Goal: Task Accomplishment & Management: Manage account settings

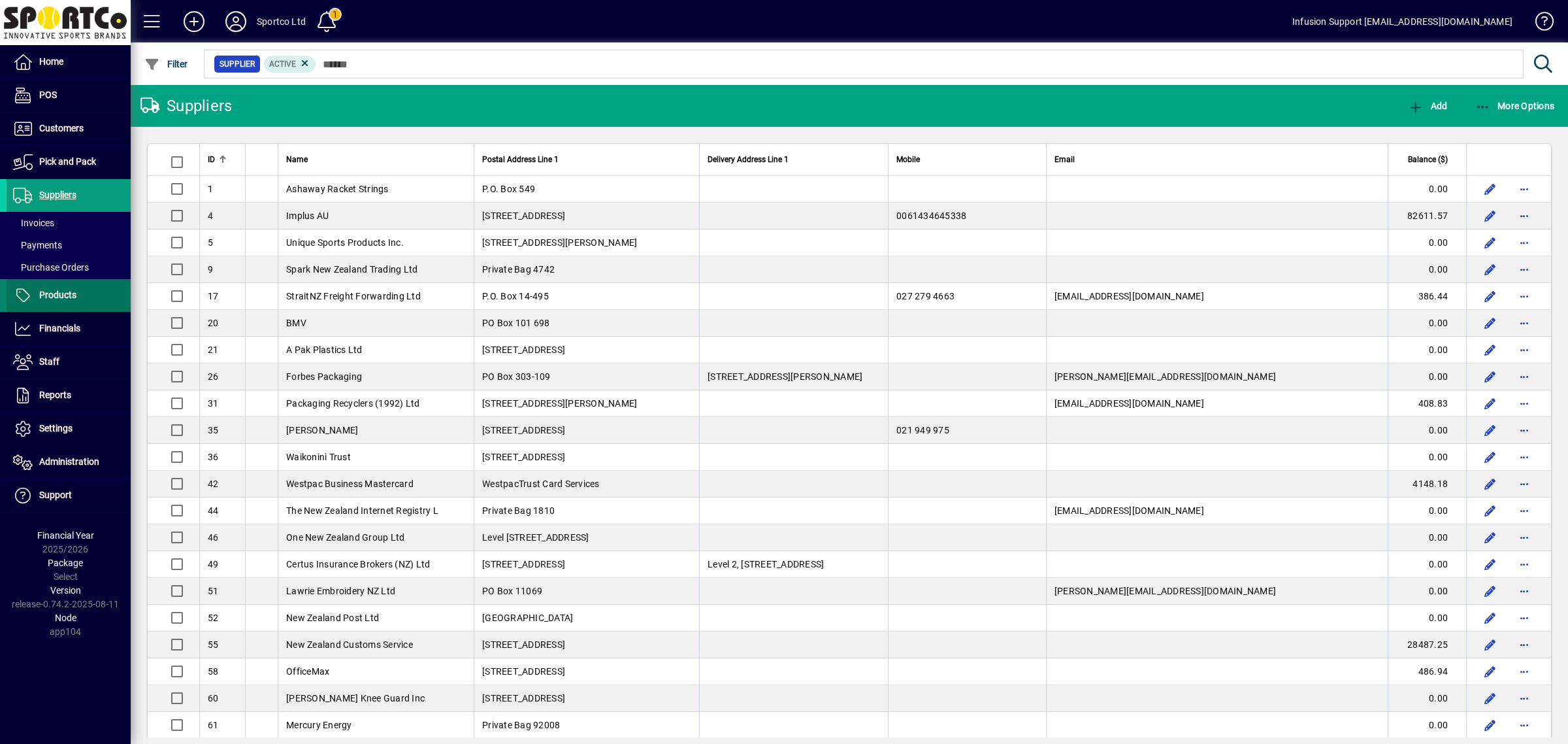
click at [60, 292] on span "Products" at bounding box center [58, 295] width 37 height 11
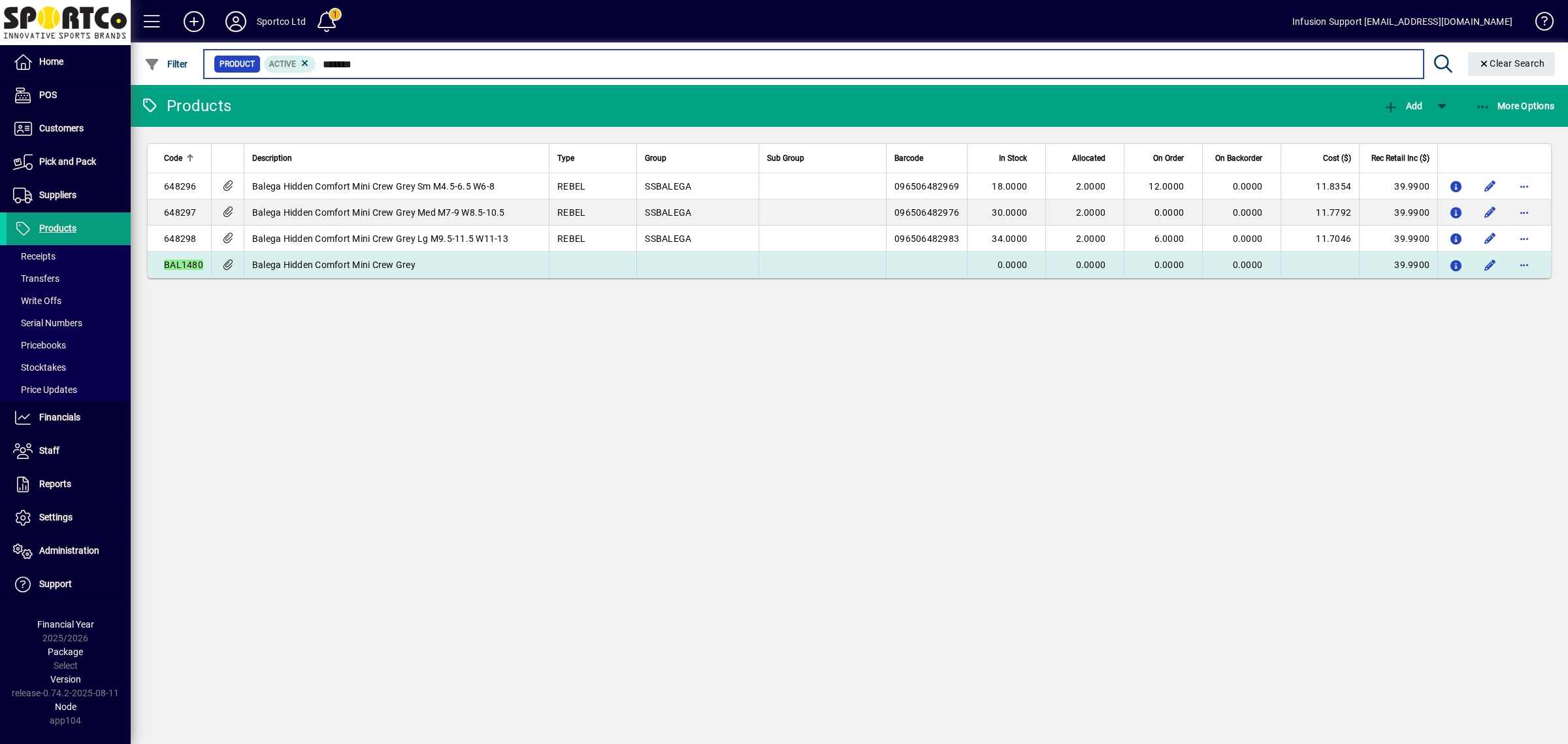
type input "*******"
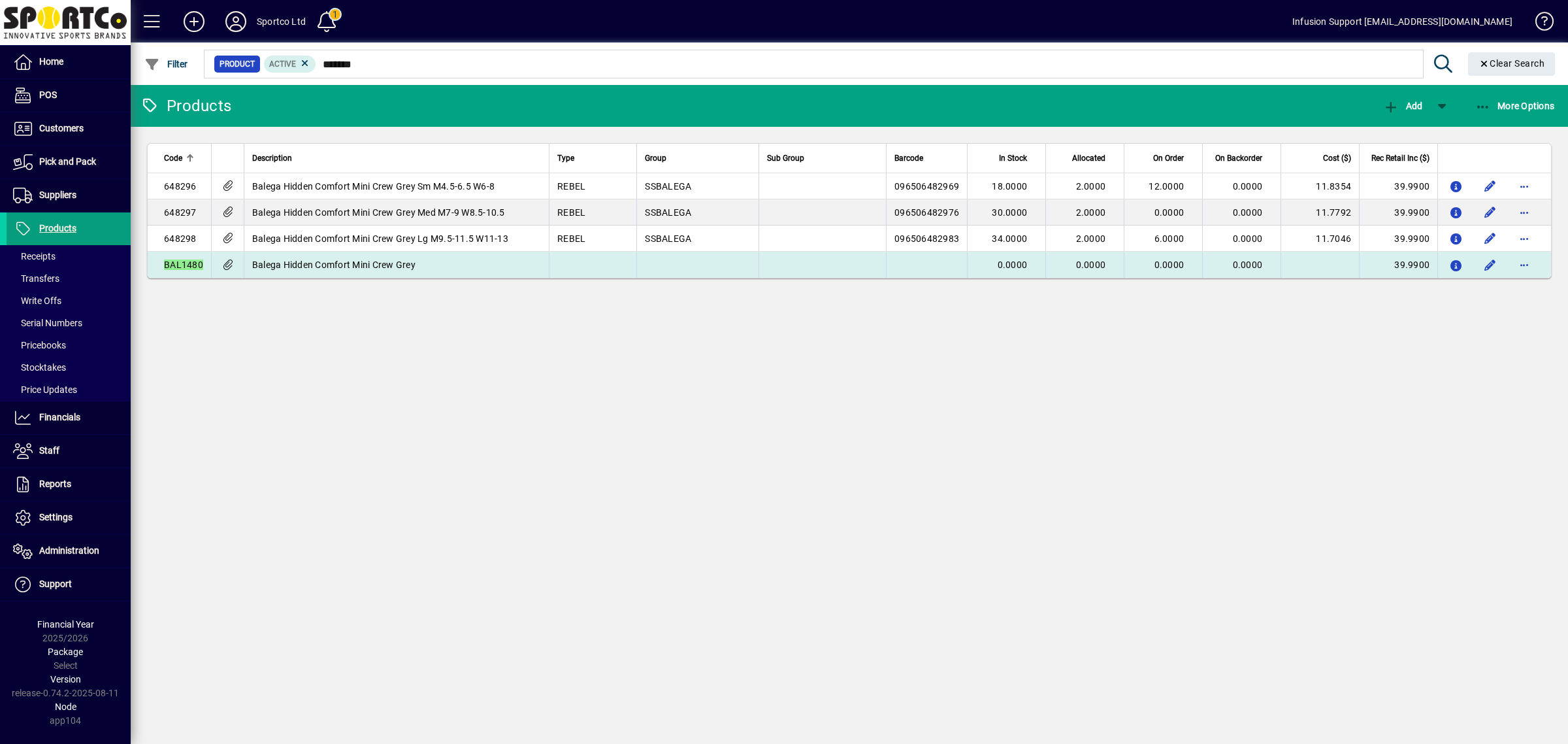
click at [500, 264] on td "Balega Hidden Comfort Mini Crew Grey" at bounding box center [396, 264] width 305 height 26
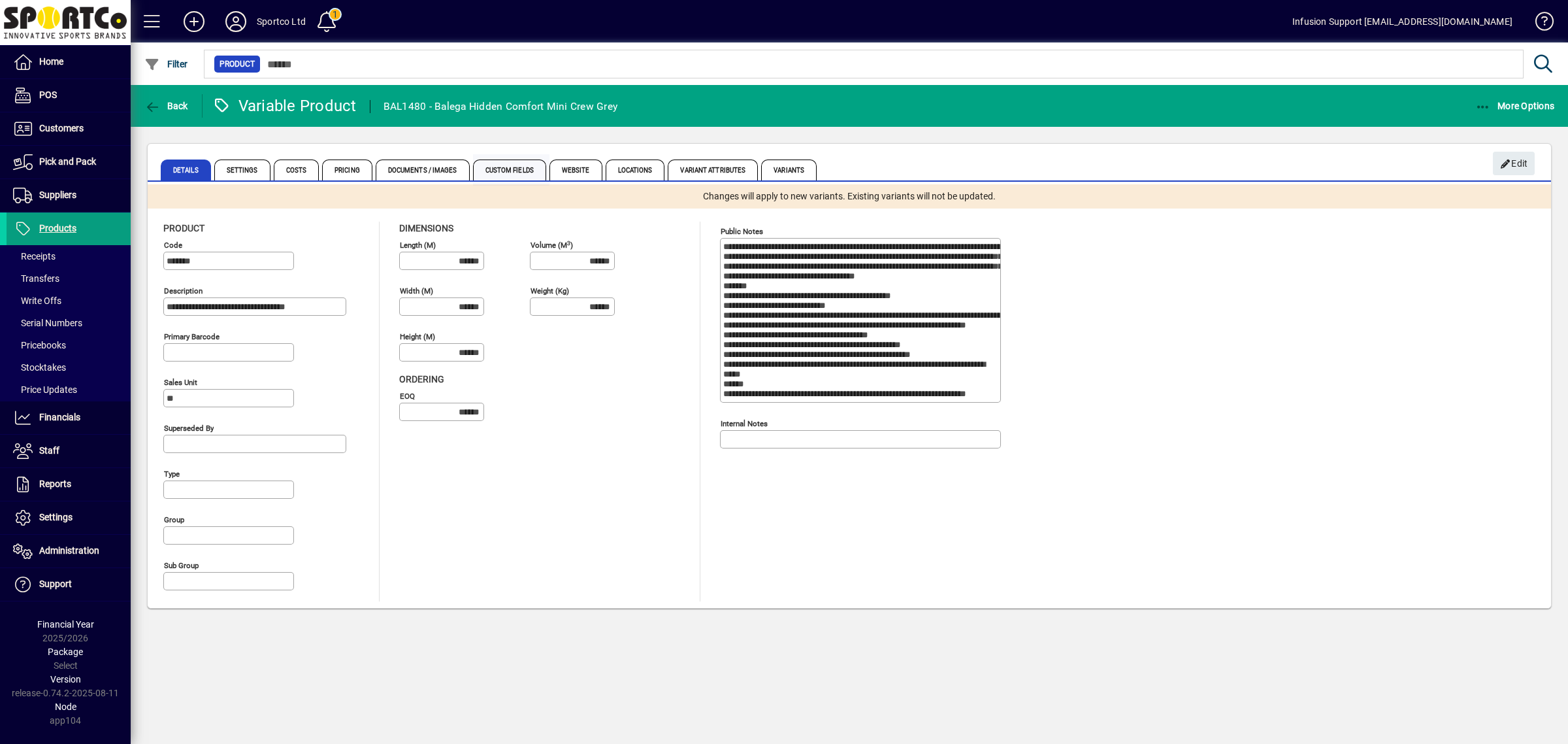
click at [505, 168] on span "Custom Fields" at bounding box center [510, 169] width 73 height 21
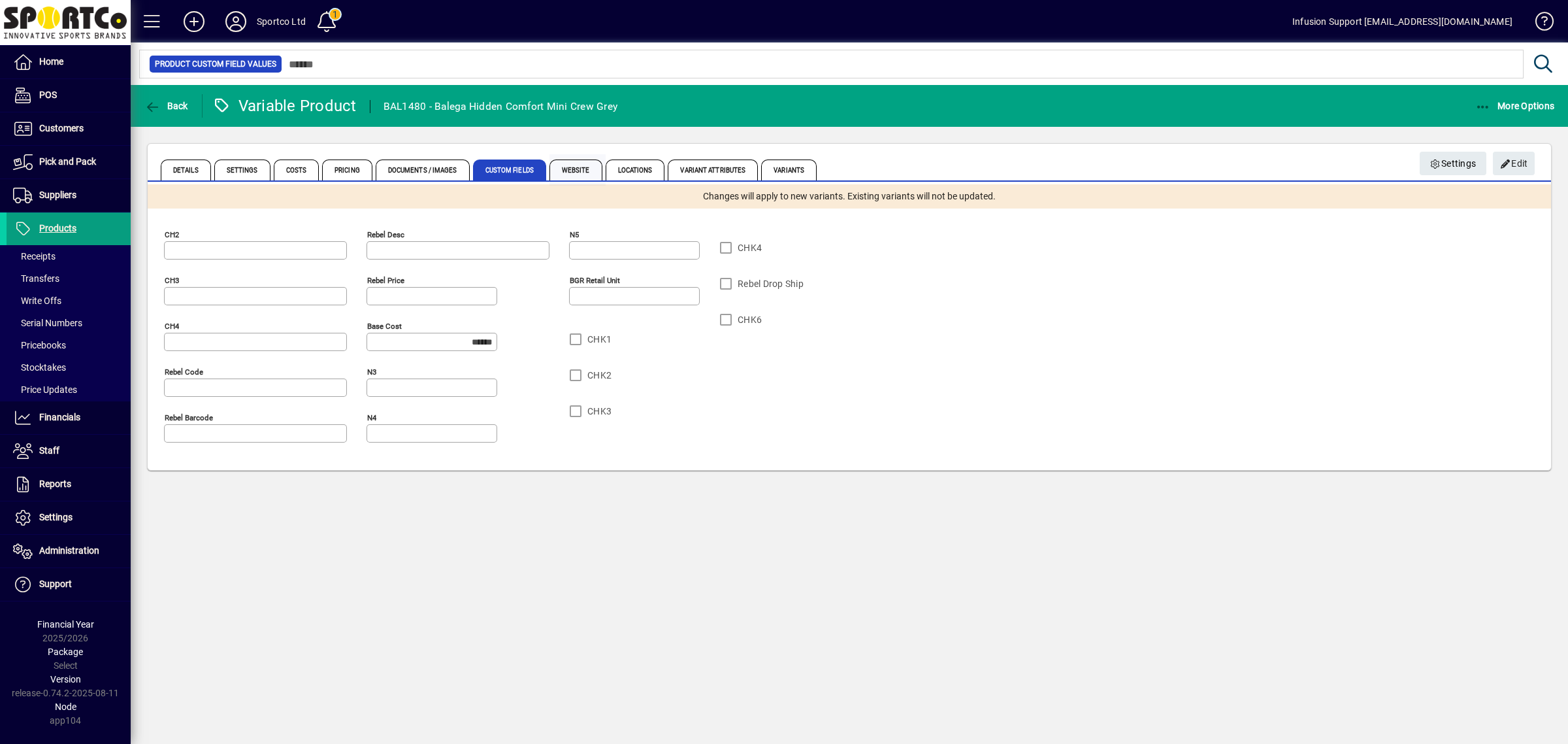
click at [580, 171] on span "Website" at bounding box center [575, 169] width 53 height 21
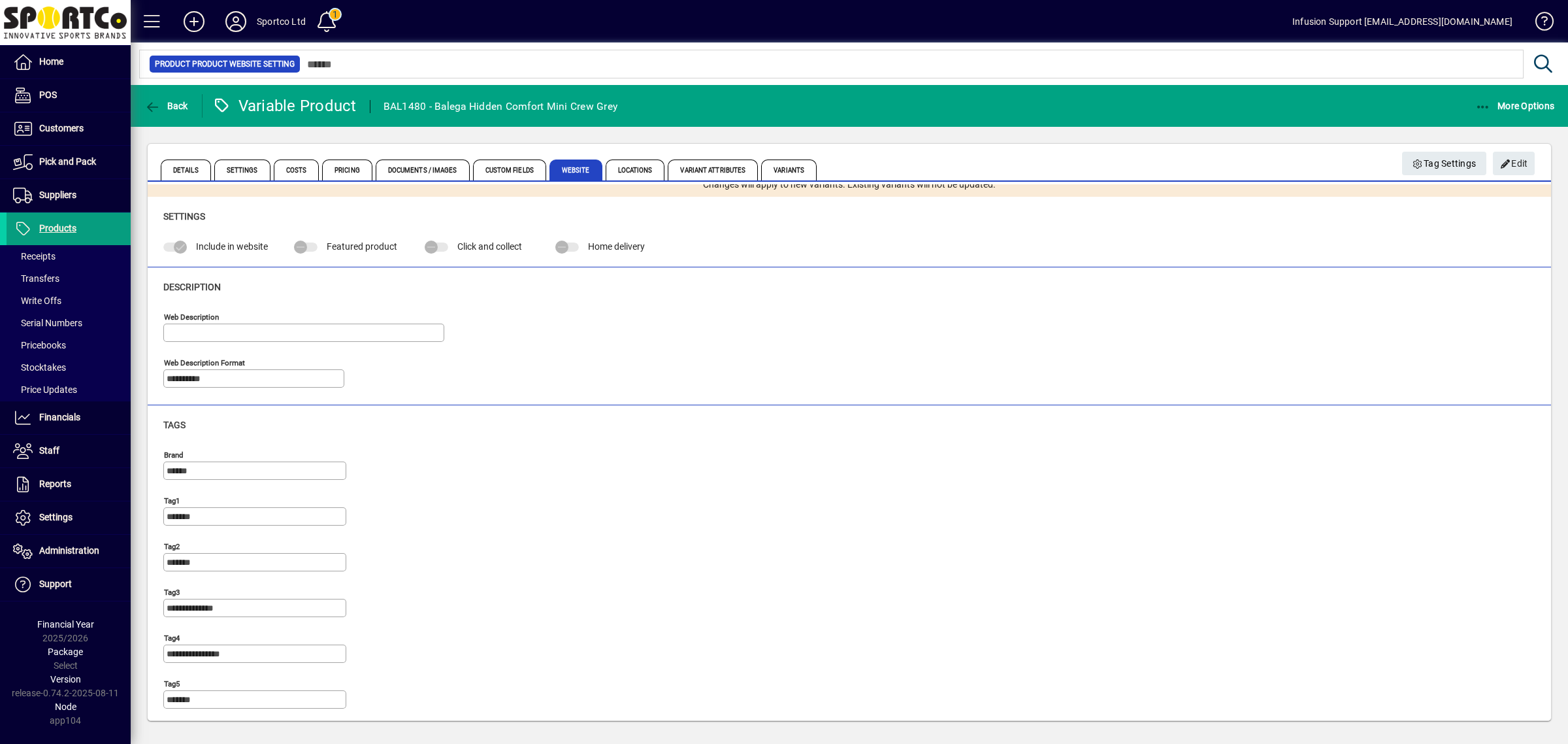
scroll to position [20, 0]
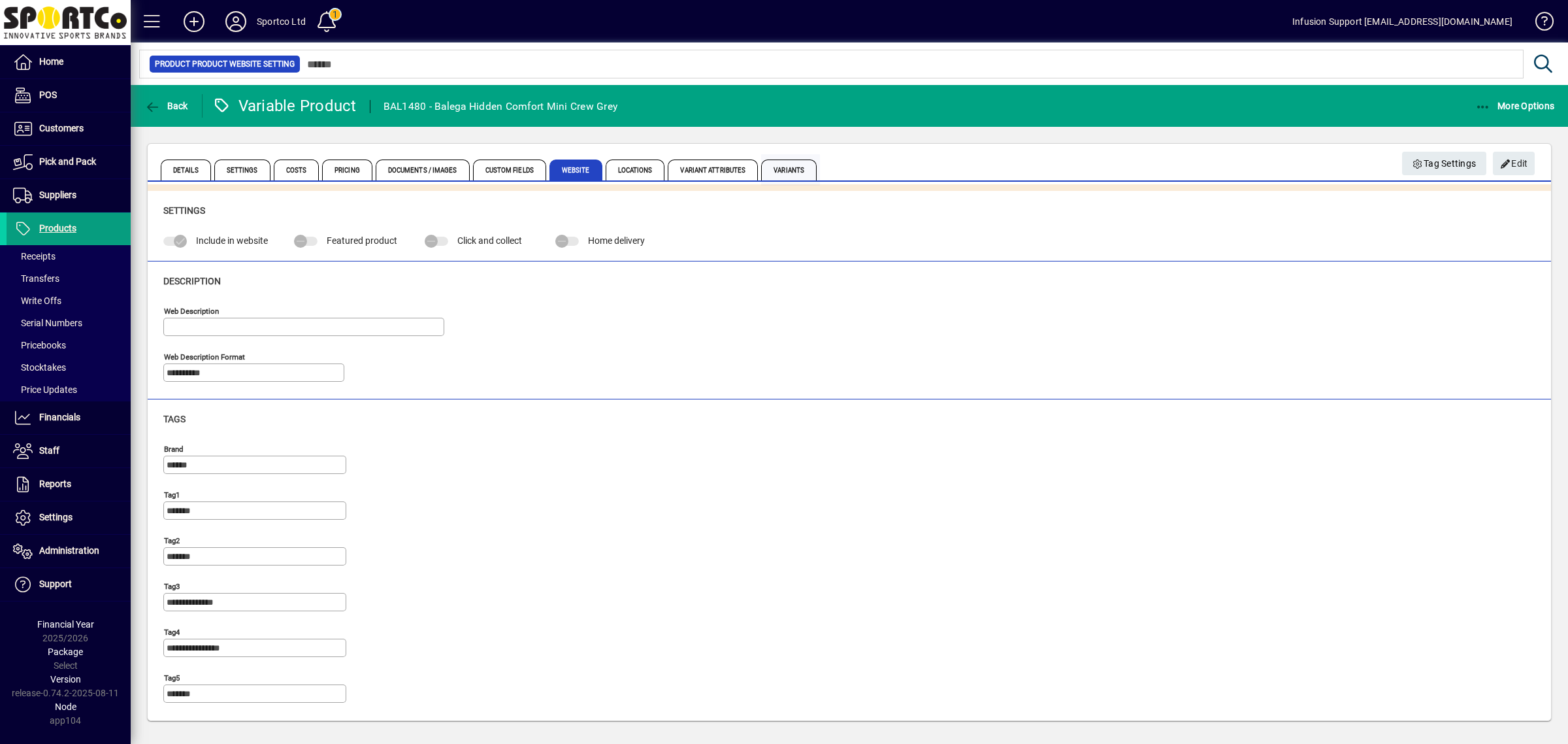
click at [783, 174] on span "Variants" at bounding box center [788, 169] width 55 height 21
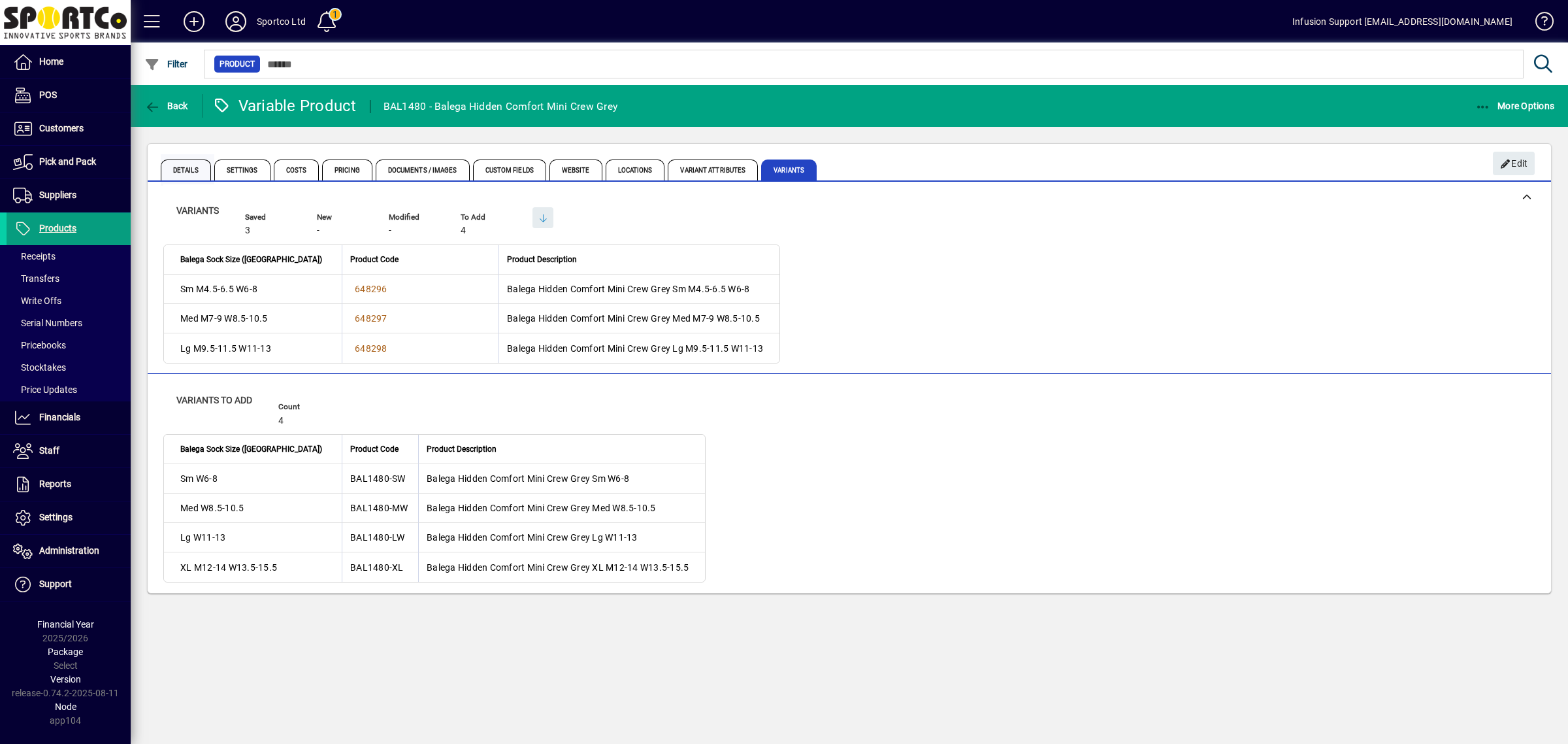
drag, startPoint x: 181, startPoint y: 168, endPoint x: 204, endPoint y: 166, distance: 23.1
click at [184, 167] on span "Details" at bounding box center [186, 169] width 50 height 21
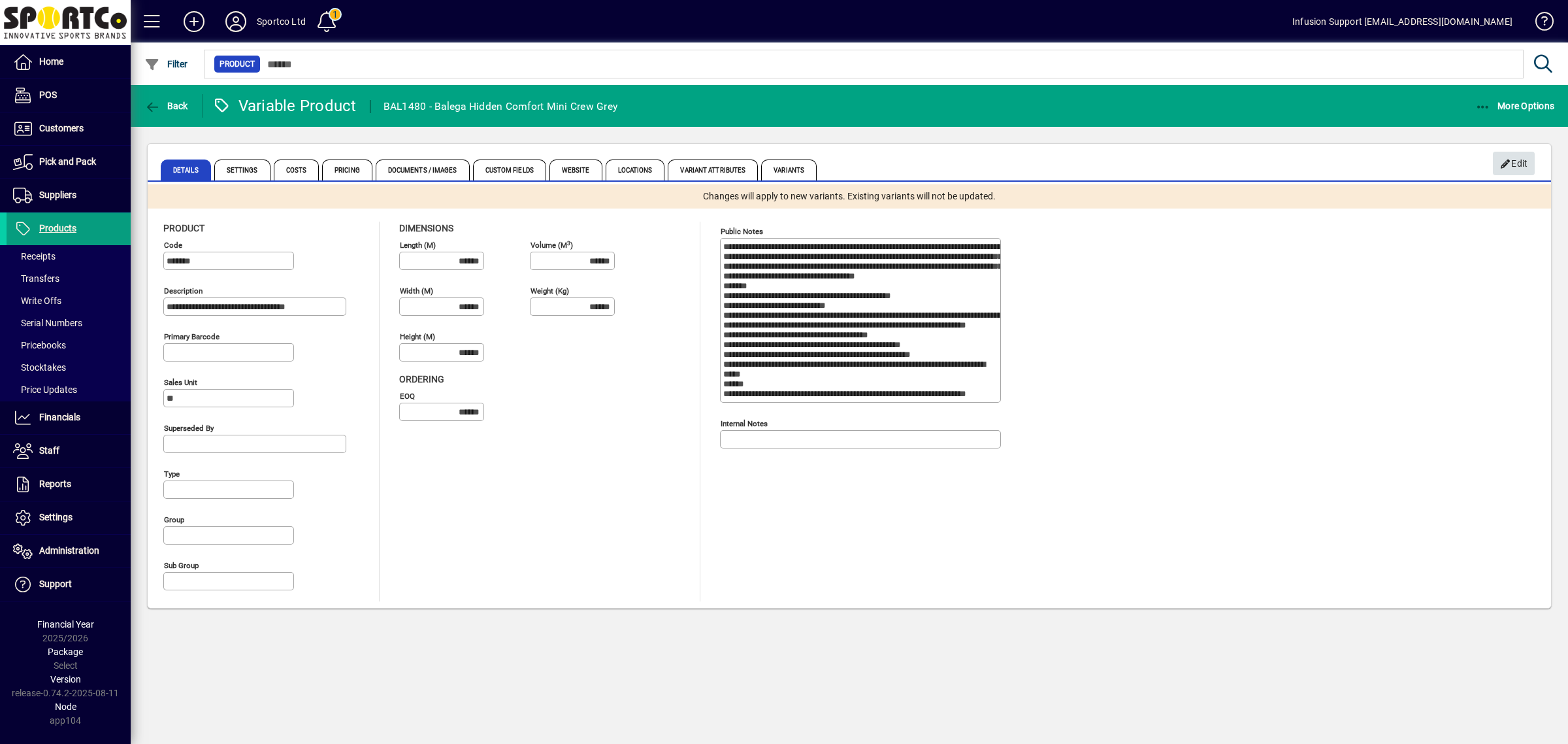
drag, startPoint x: 1518, startPoint y: 161, endPoint x: 1504, endPoint y: 166, distance: 14.9
click at [1518, 161] on span "Edit" at bounding box center [1513, 163] width 28 height 22
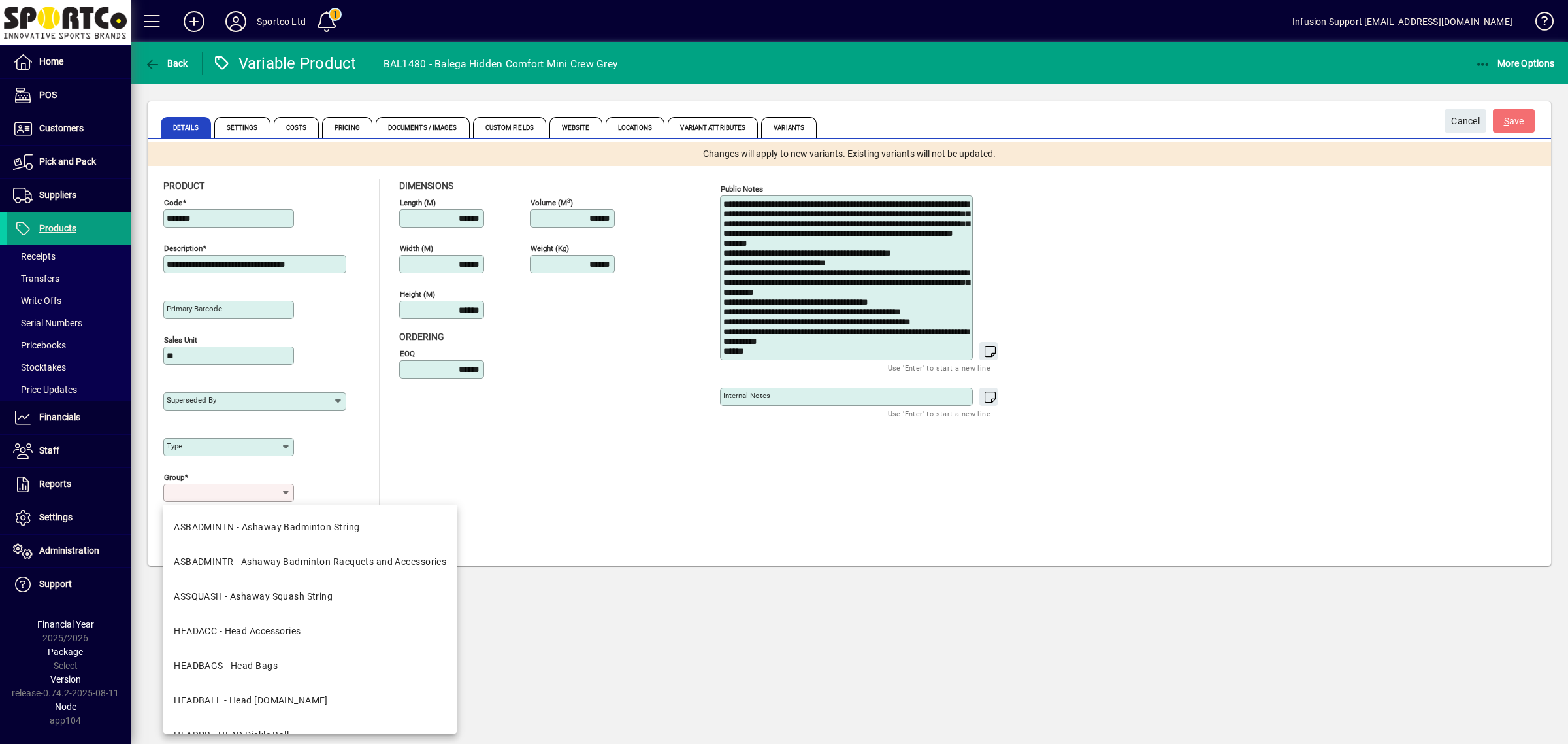
click at [230, 494] on input "Group" at bounding box center [223, 493] width 114 height 11
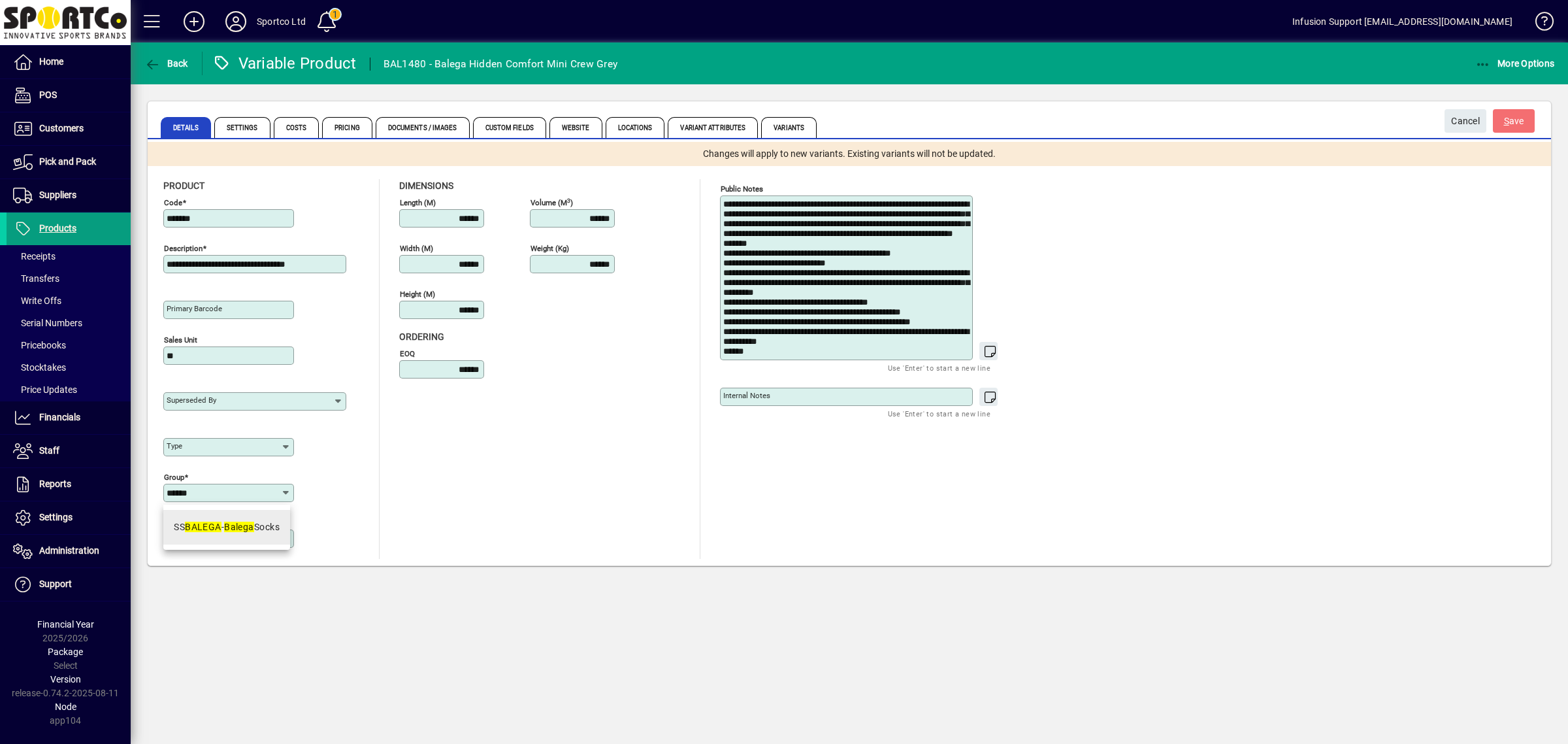
click at [279, 521] on div "SS BALEGA - Balega Socks" at bounding box center [226, 526] width 106 height 14
type input "**********"
click at [1507, 126] on span "S ave" at bounding box center [1514, 121] width 20 height 22
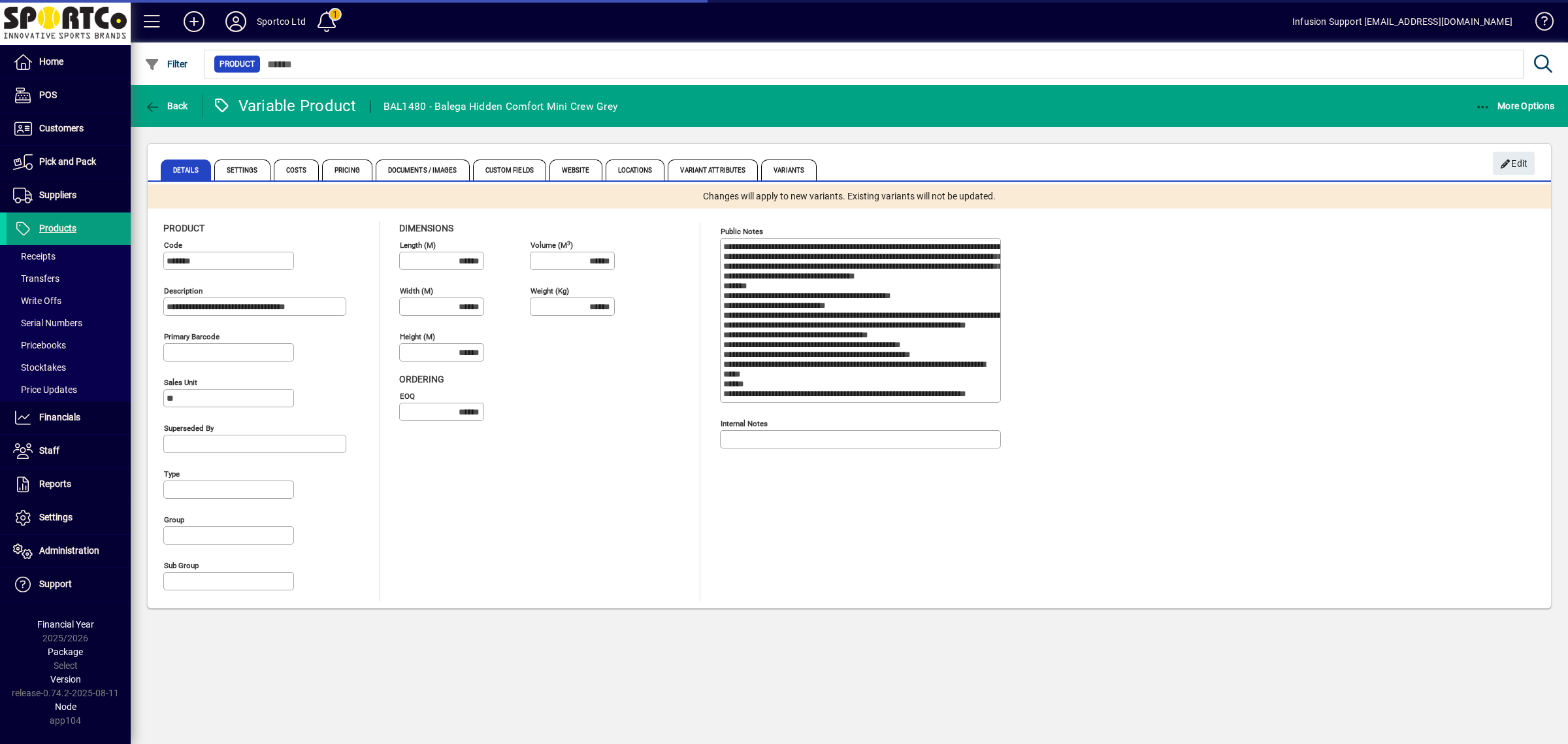
type input "**********"
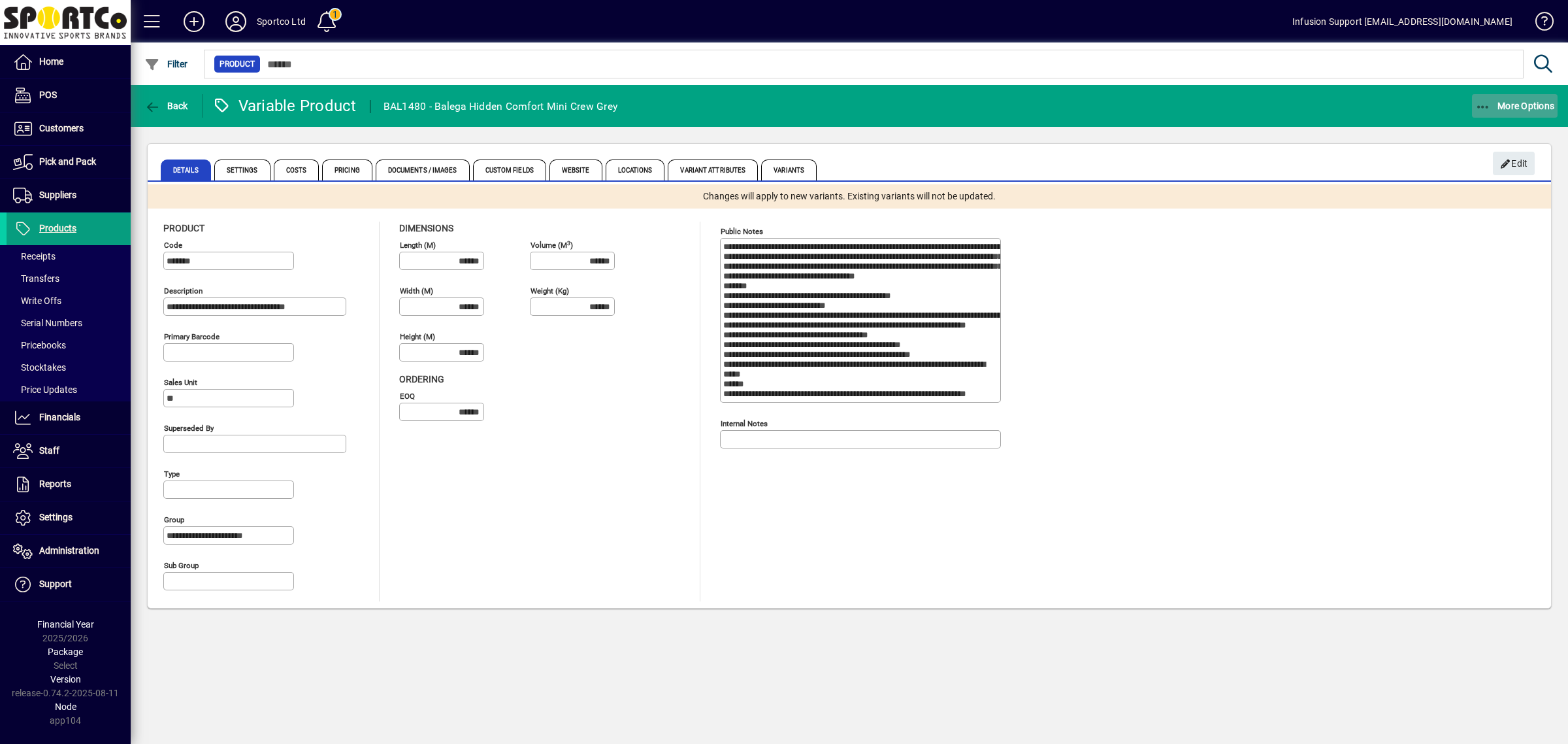
click at [1486, 106] on icon "button" at bounding box center [1483, 107] width 17 height 13
click at [1486, 162] on span "Sync Product" at bounding box center [1502, 166] width 109 height 16
drag, startPoint x: 788, startPoint y: 170, endPoint x: 762, endPoint y: 175, distance: 26.5
click at [785, 170] on span "Variants" at bounding box center [788, 169] width 55 height 21
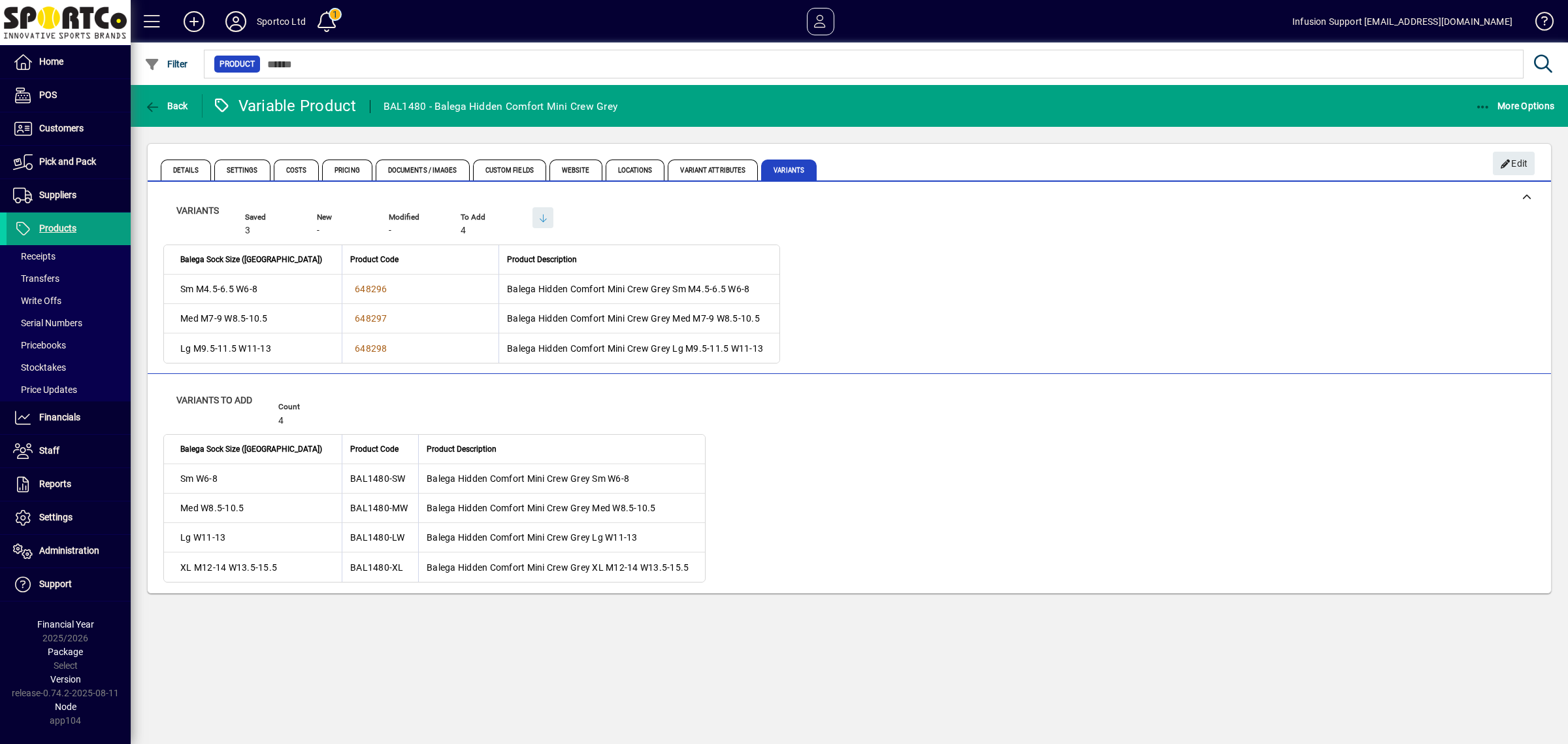
click at [916, 421] on div "Variants to add Count 4 Balega Sock Size (US) Product Code Product Description …" at bounding box center [849, 478] width 1371 height 208
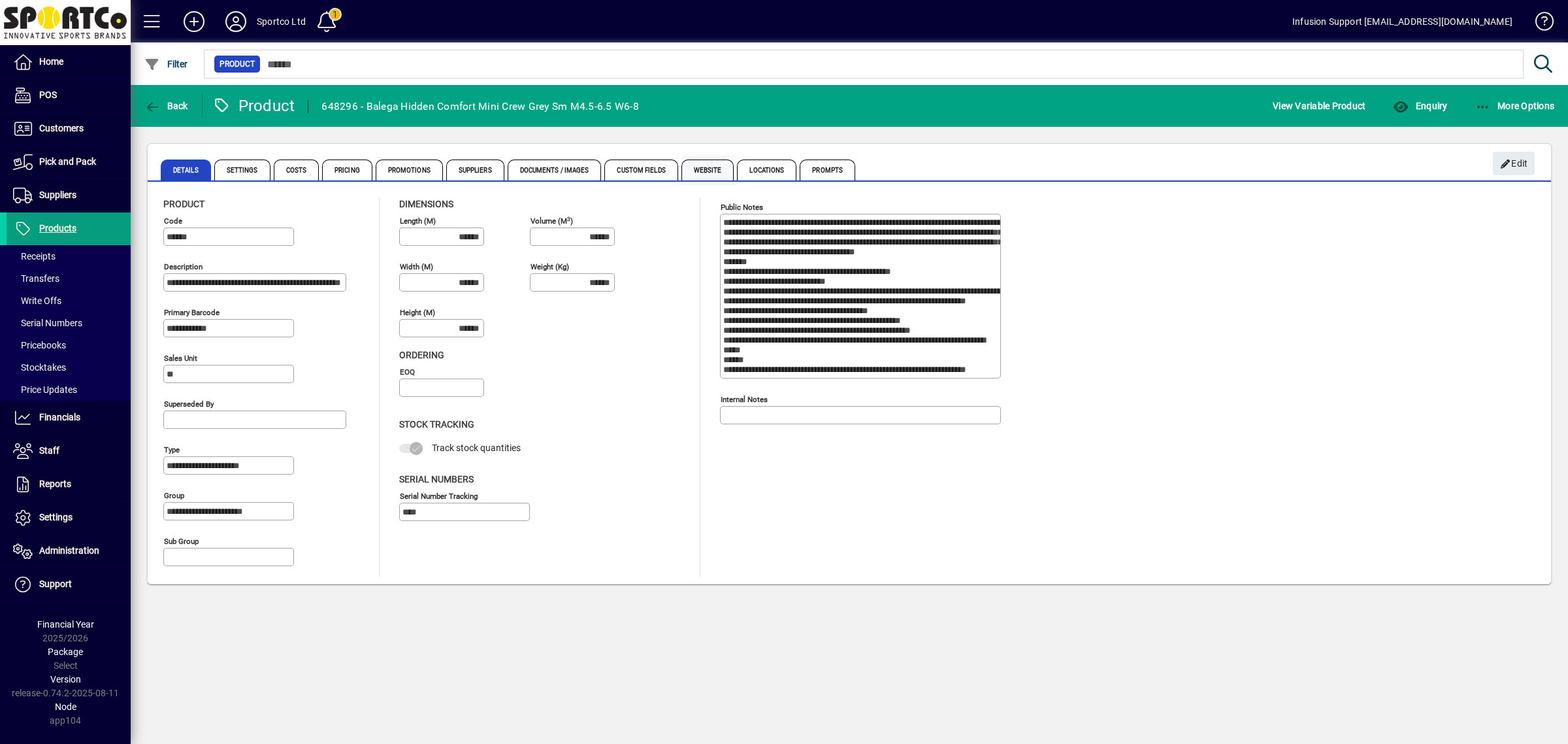
click at [714, 168] on span "Website" at bounding box center [707, 169] width 53 height 21
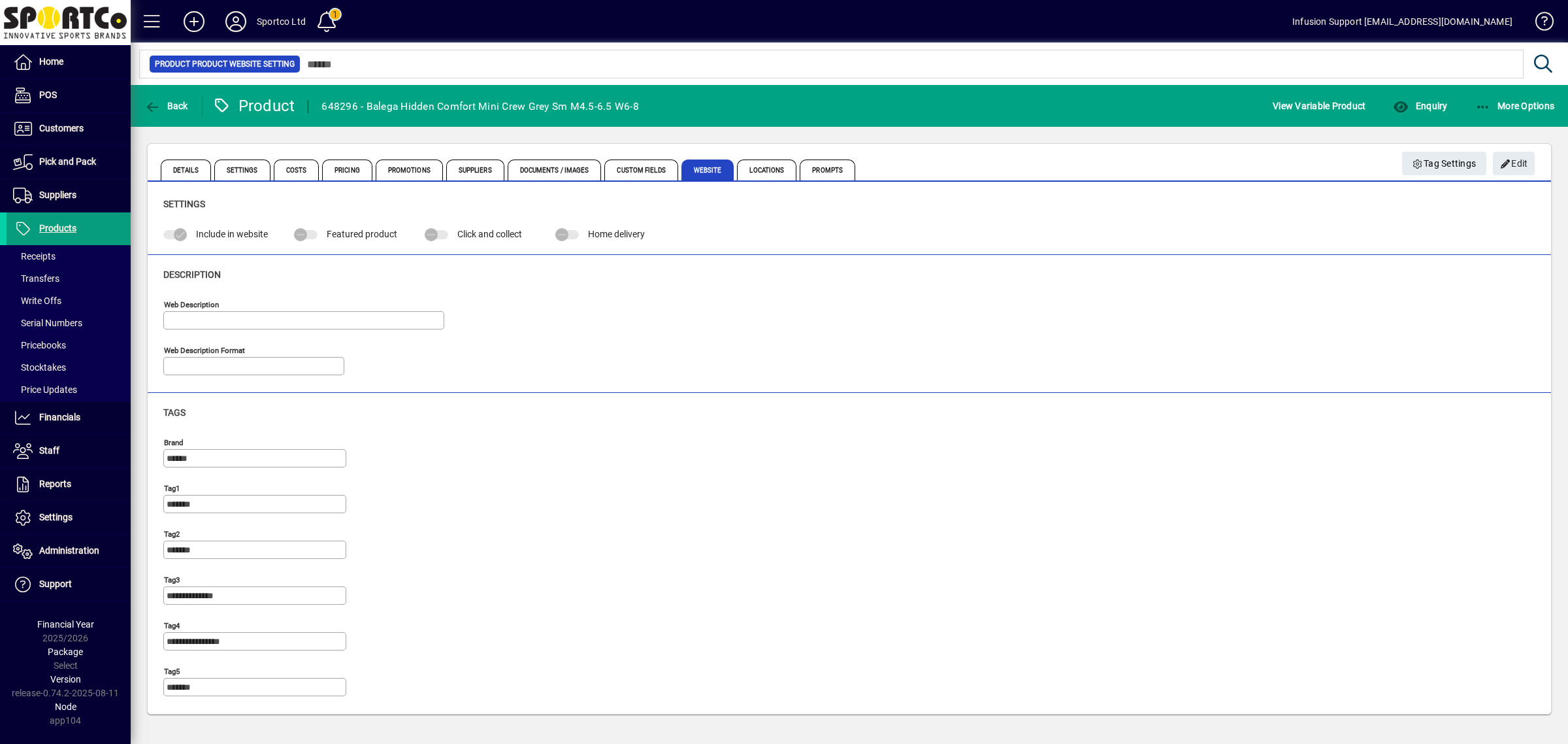
type input "**********"
drag, startPoint x: 1506, startPoint y: 156, endPoint x: 1457, endPoint y: 160, distance: 49.2
click at [1501, 156] on span "Edit" at bounding box center [1513, 163] width 28 height 22
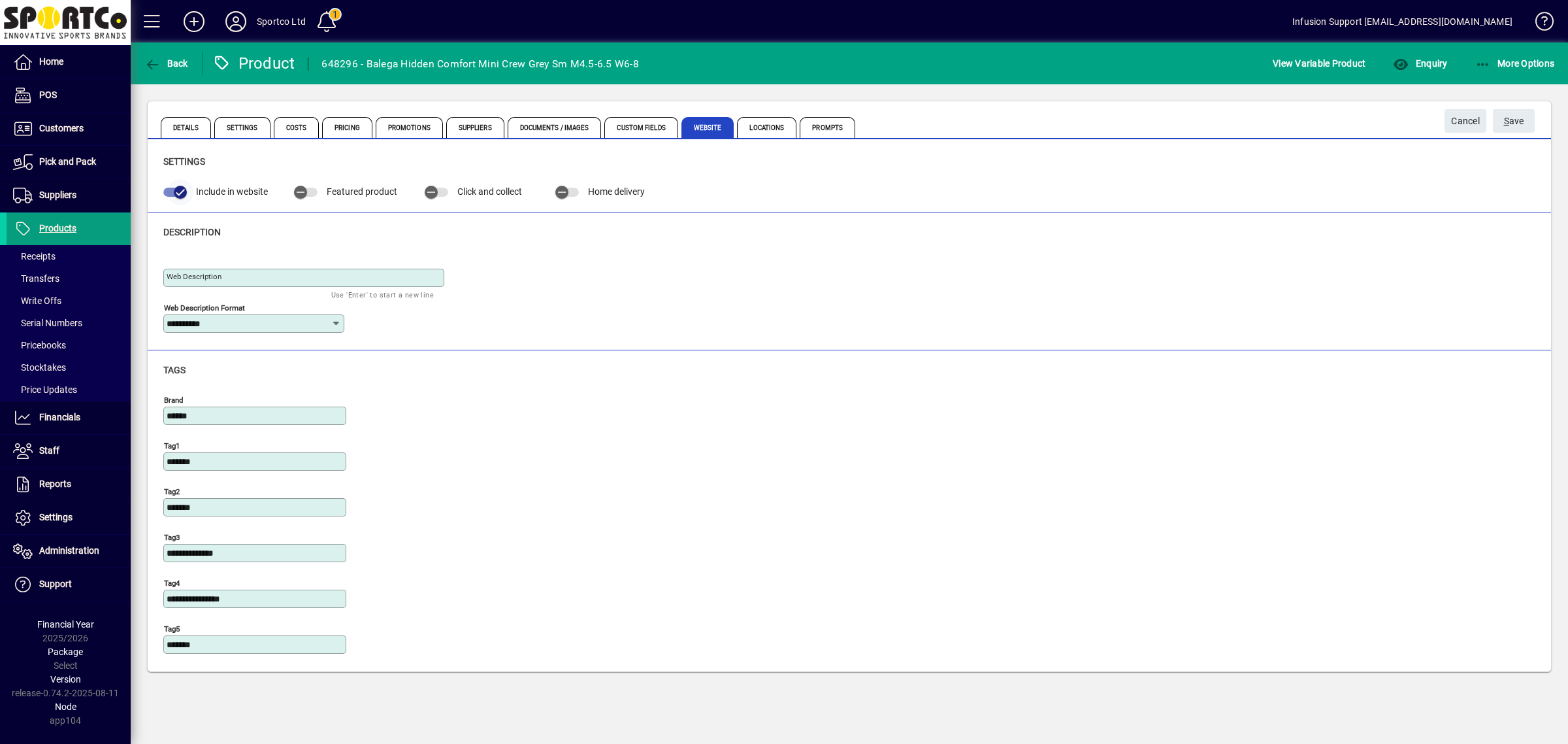
click at [172, 187] on span "button" at bounding box center [180, 192] width 26 height 26
click at [1515, 116] on span "S ave" at bounding box center [1514, 121] width 20 height 22
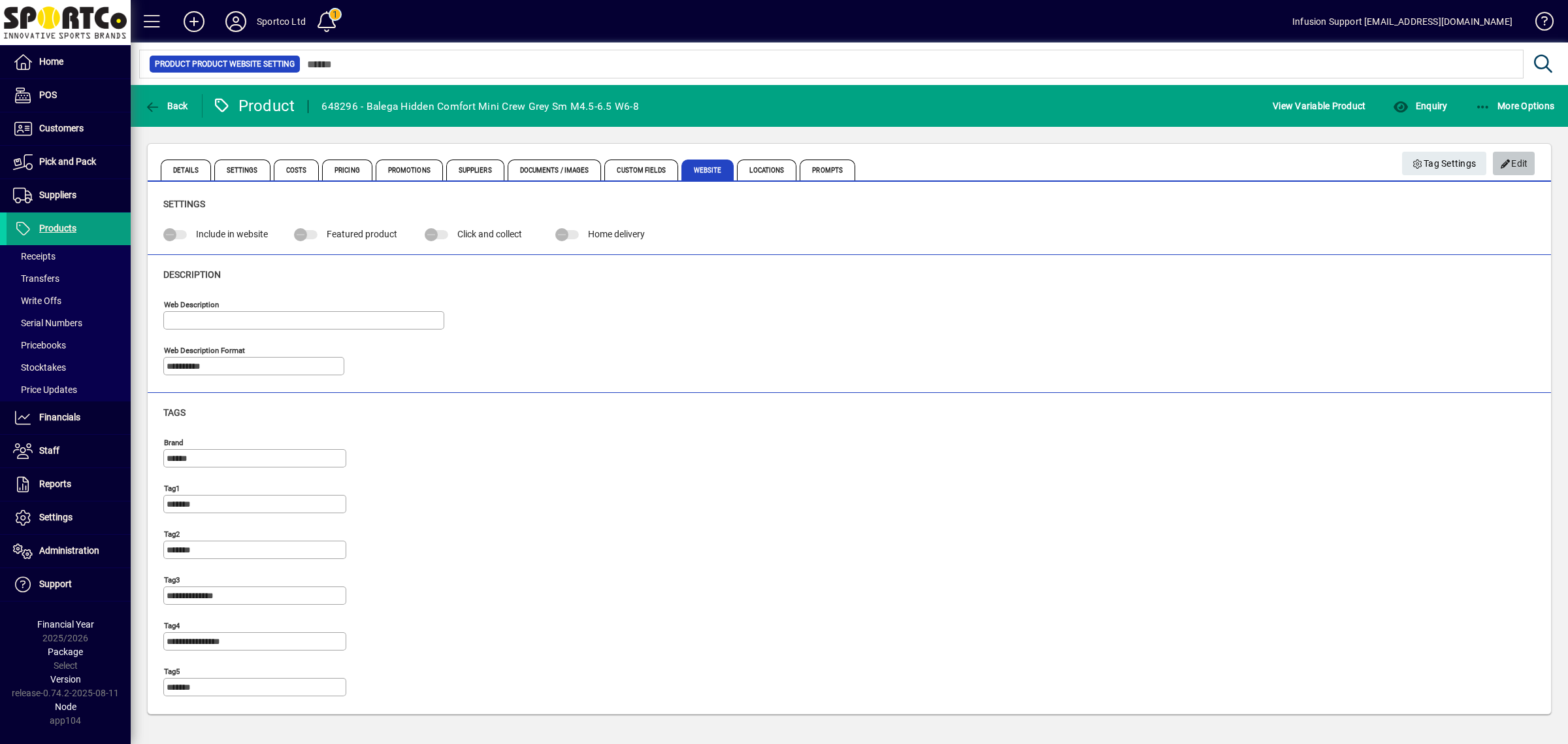
click at [1516, 162] on span "Edit" at bounding box center [1513, 163] width 28 height 22
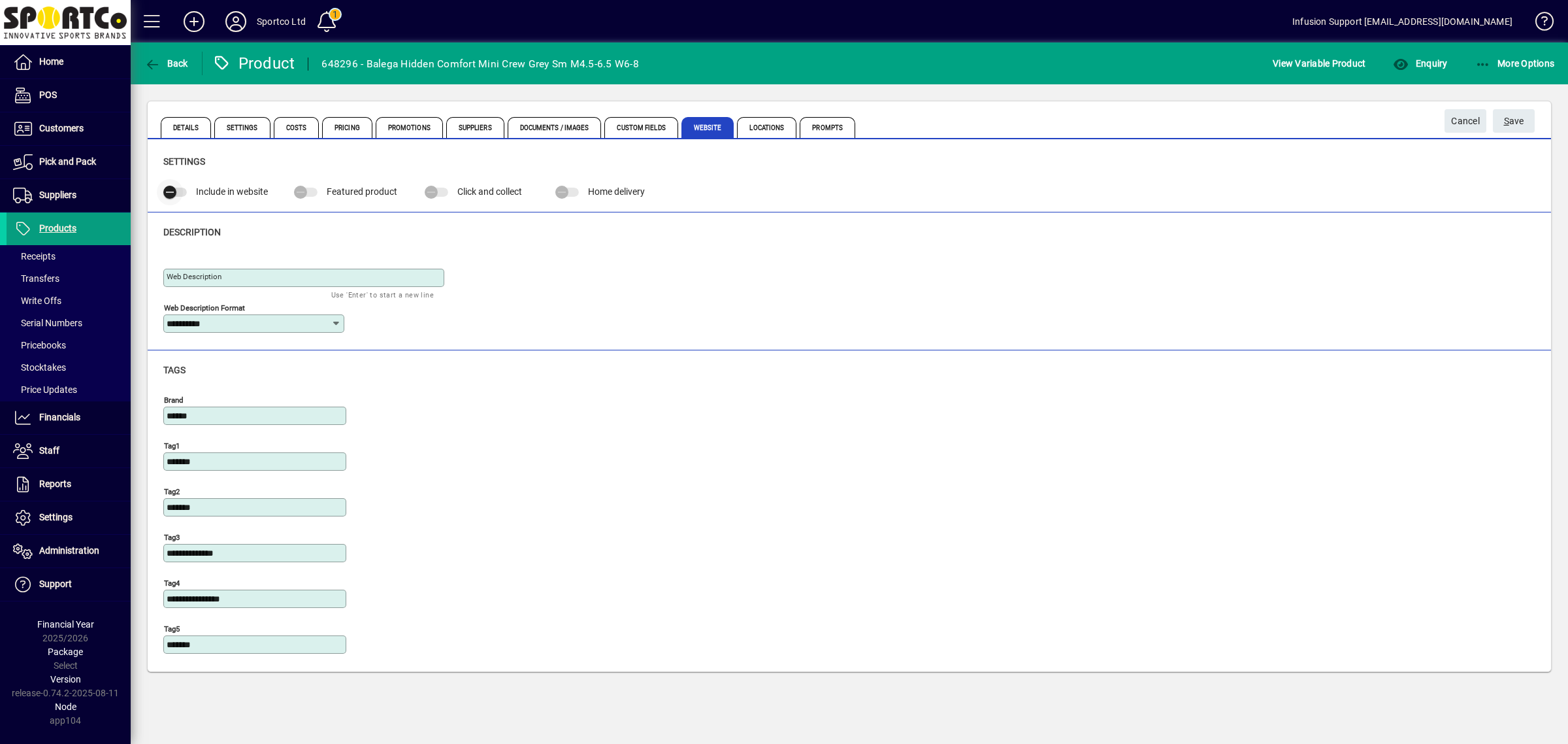
click at [168, 187] on icon "button" at bounding box center [170, 192] width 12 height 12
click at [1492, 109] on button "S ave" at bounding box center [1513, 121] width 42 height 24
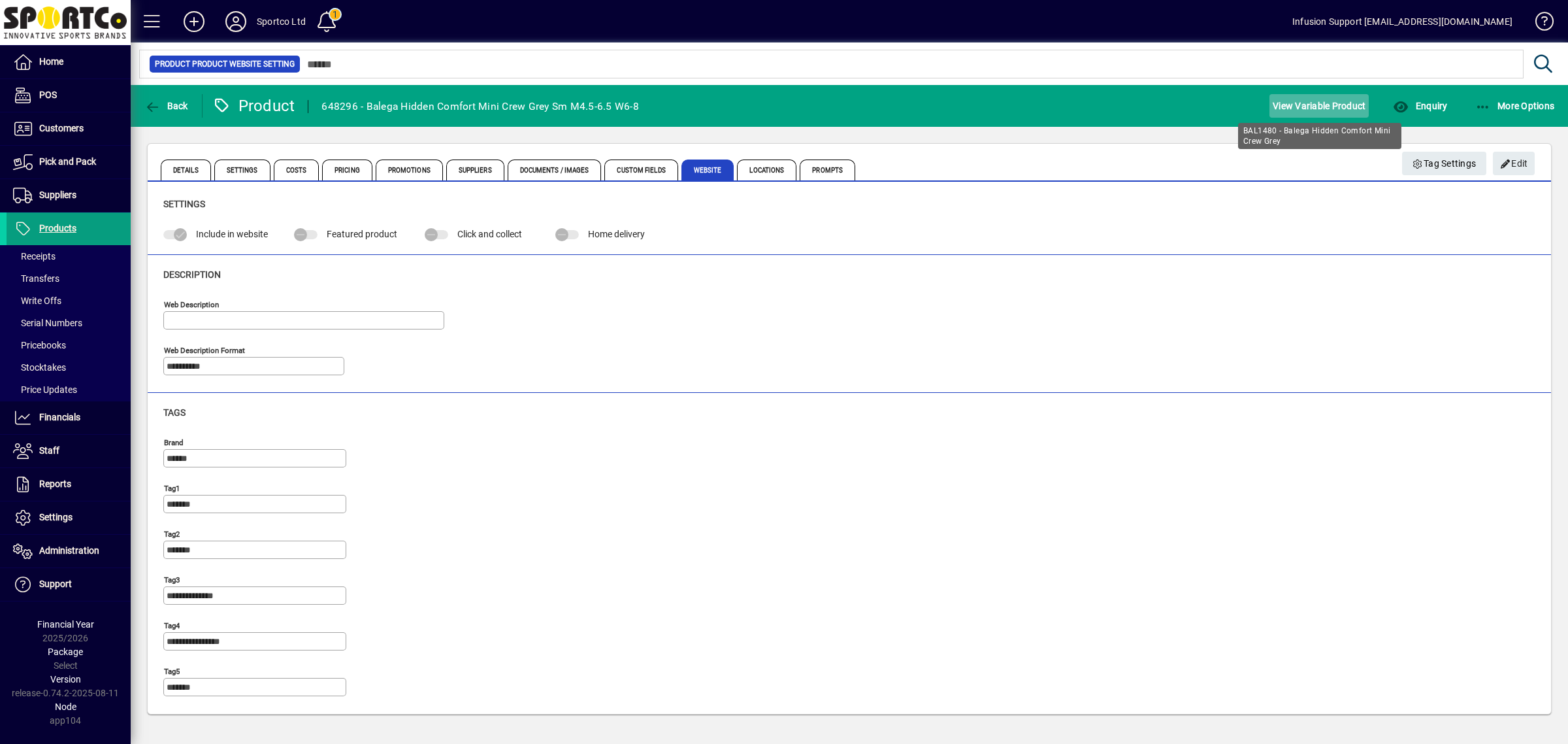
click at [1325, 102] on span "View Variable Product" at bounding box center [1319, 105] width 93 height 21
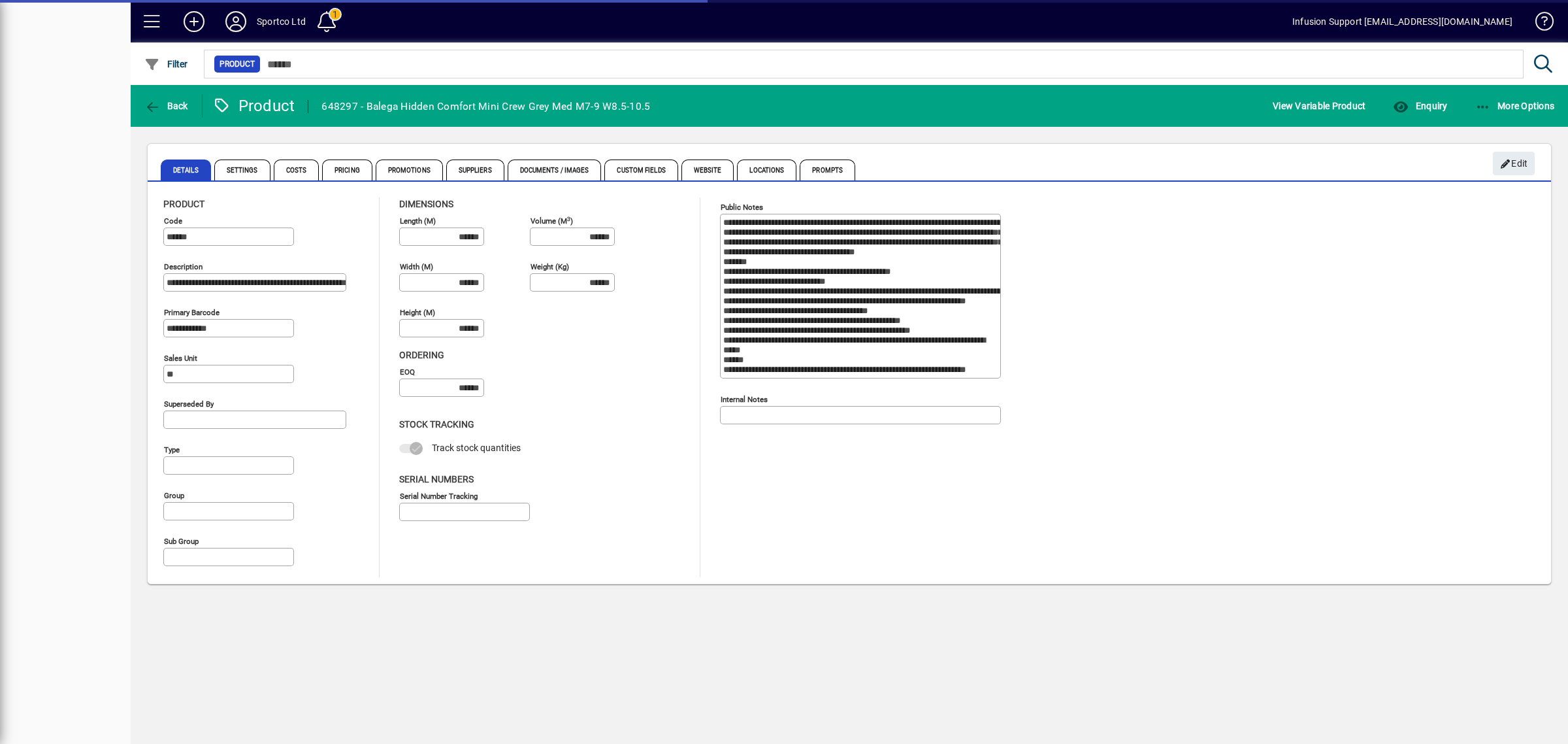
type input "**********"
type input "****"
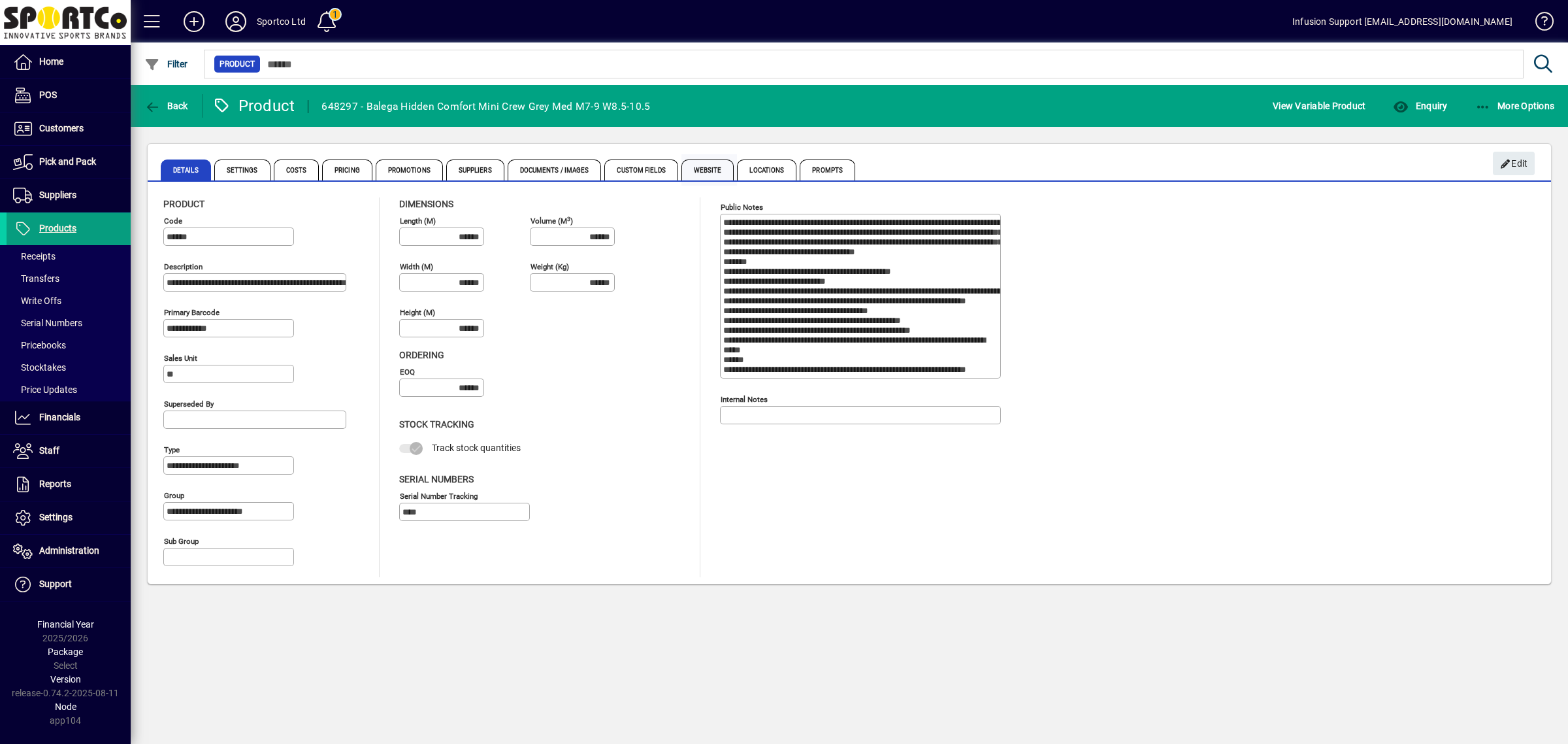
drag, startPoint x: 716, startPoint y: 166, endPoint x: 723, endPoint y: 166, distance: 7.0
click at [718, 166] on span "Website" at bounding box center [707, 169] width 53 height 21
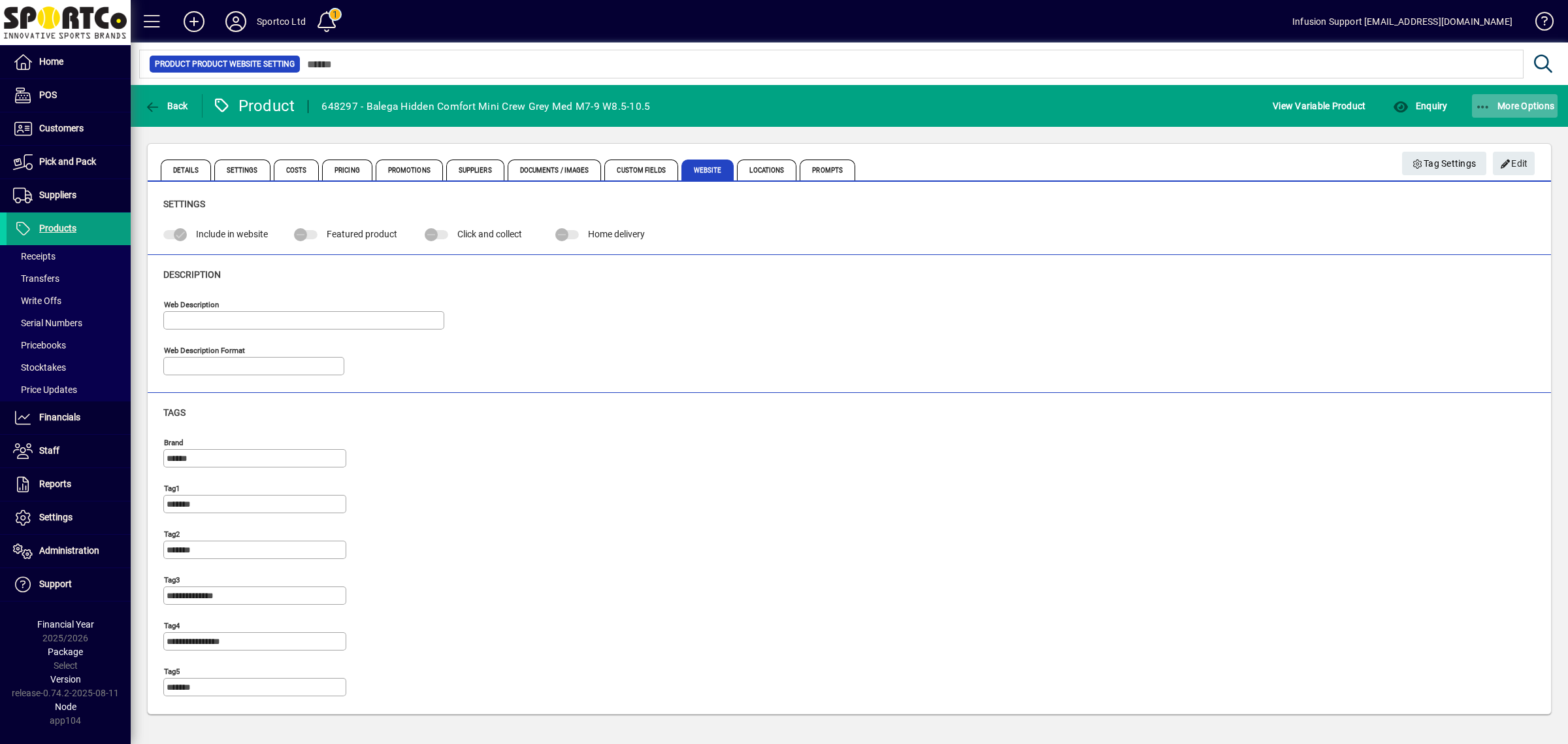
type input "**********"
click at [1497, 157] on span "button" at bounding box center [1513, 163] width 42 height 32
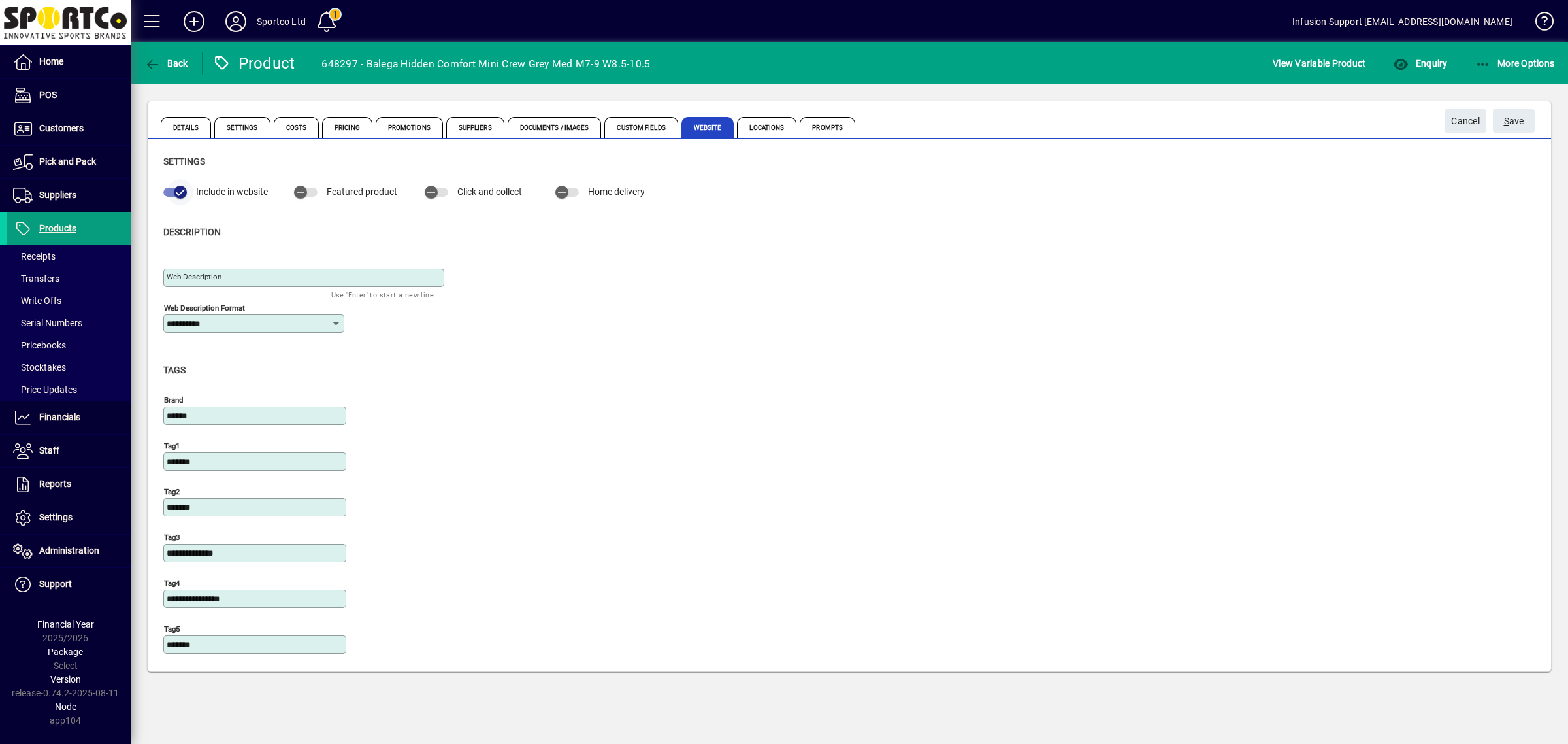
click at [170, 187] on span "button" at bounding box center [180, 192] width 26 height 26
click at [1507, 115] on span "S ave" at bounding box center [1514, 121] width 20 height 22
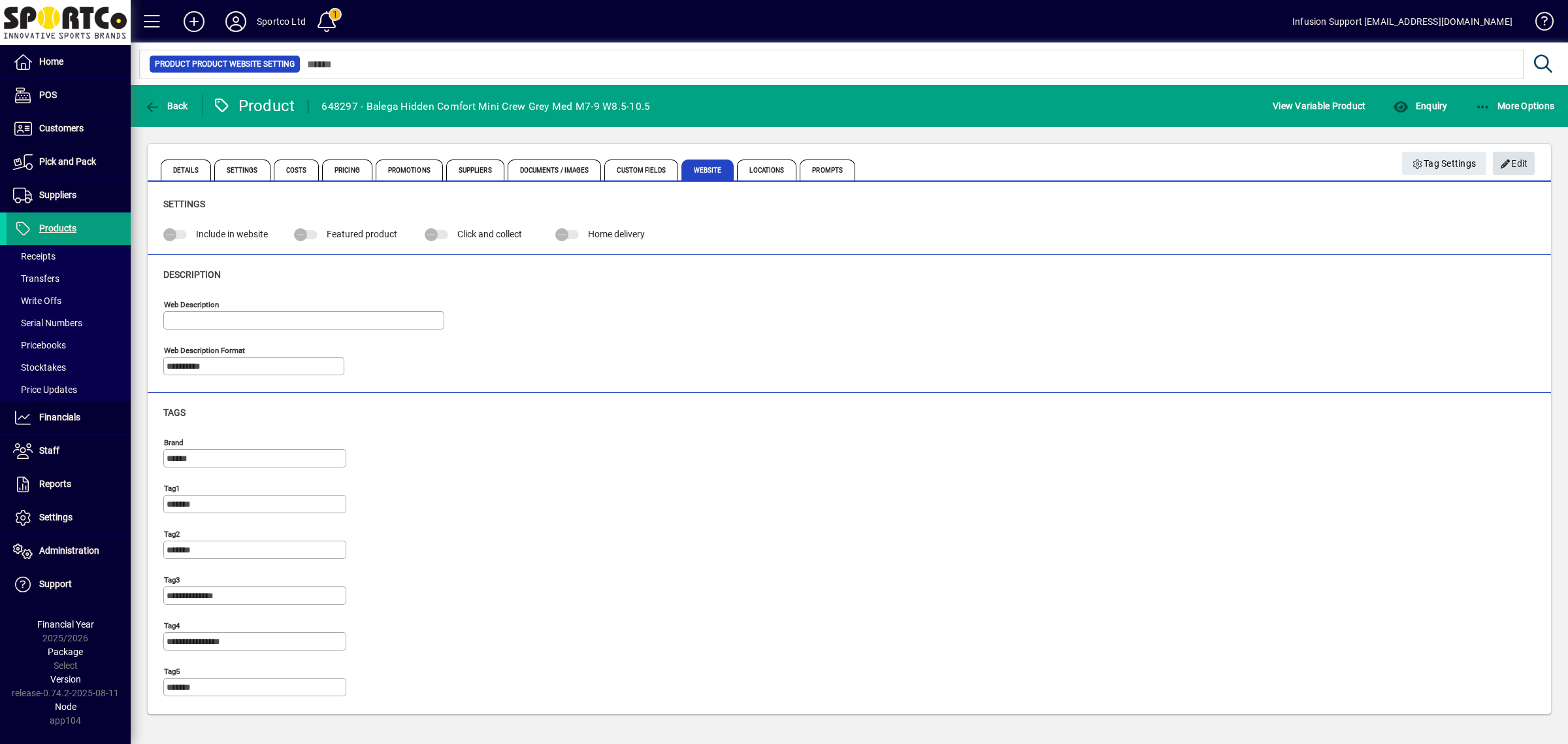
click at [1513, 164] on span "Edit" at bounding box center [1513, 163] width 28 height 22
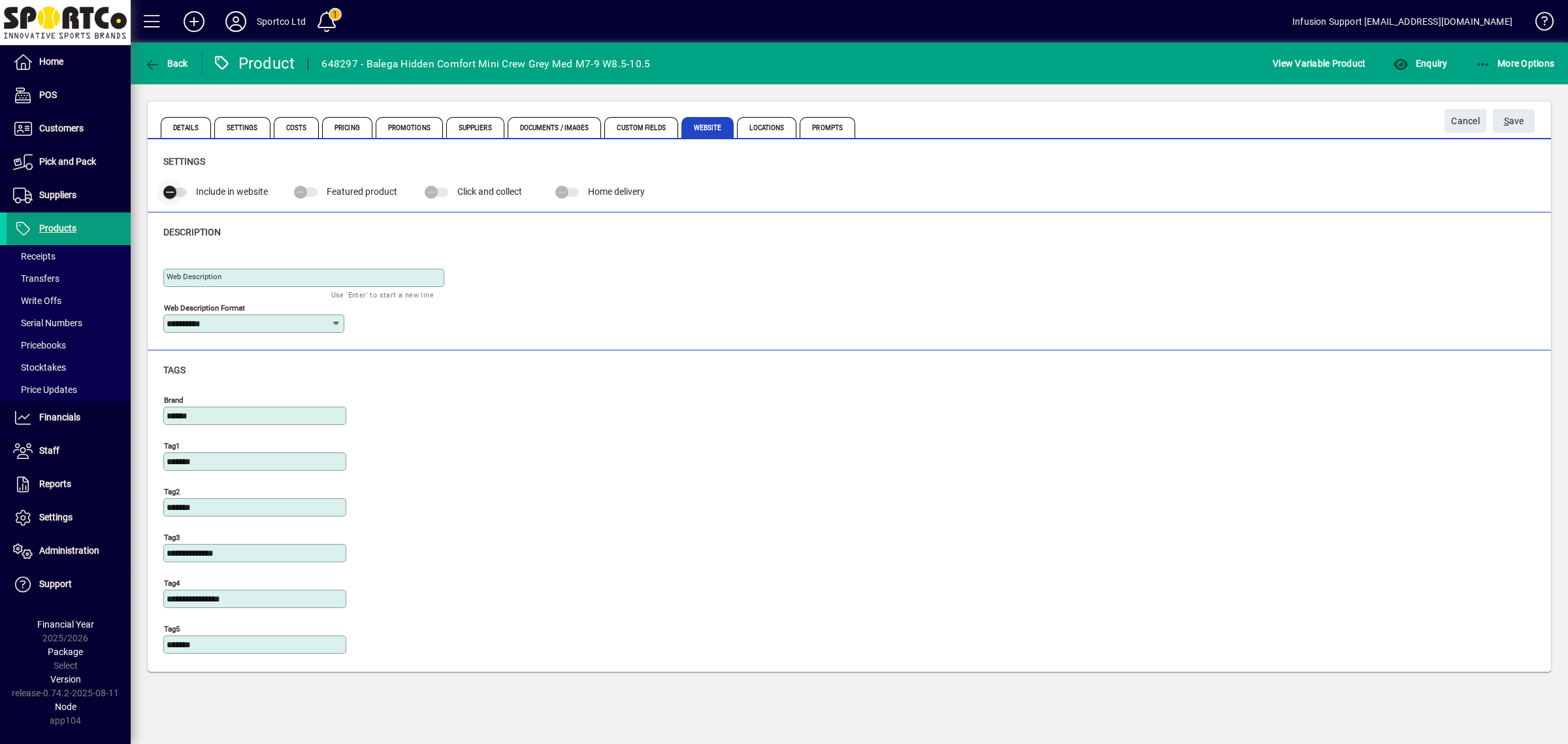
click at [160, 194] on span "button" at bounding box center [170, 192] width 26 height 26
click at [1492, 109] on button "S ave" at bounding box center [1513, 121] width 42 height 24
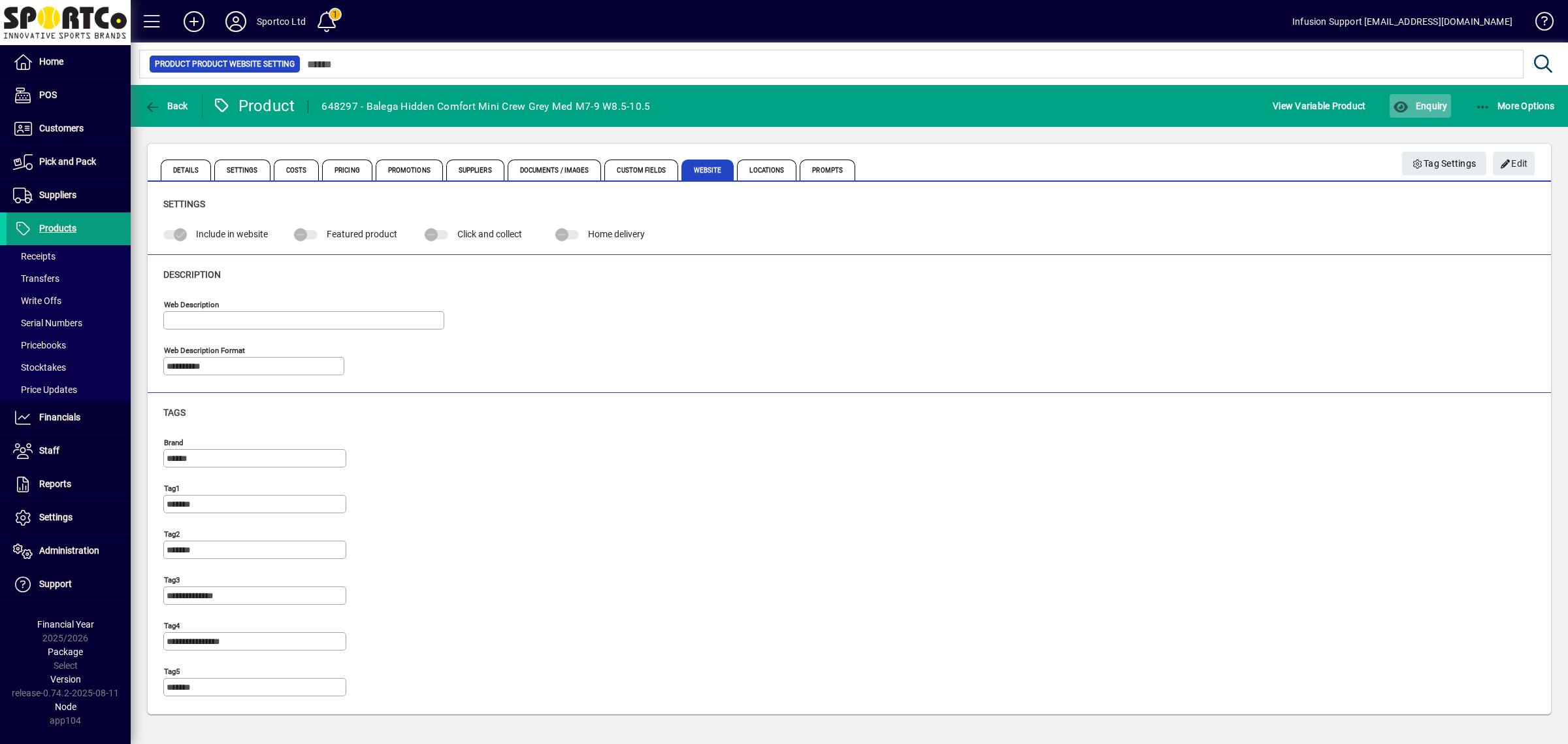
click at [1449, 108] on span "button" at bounding box center [1420, 106] width 60 height 32
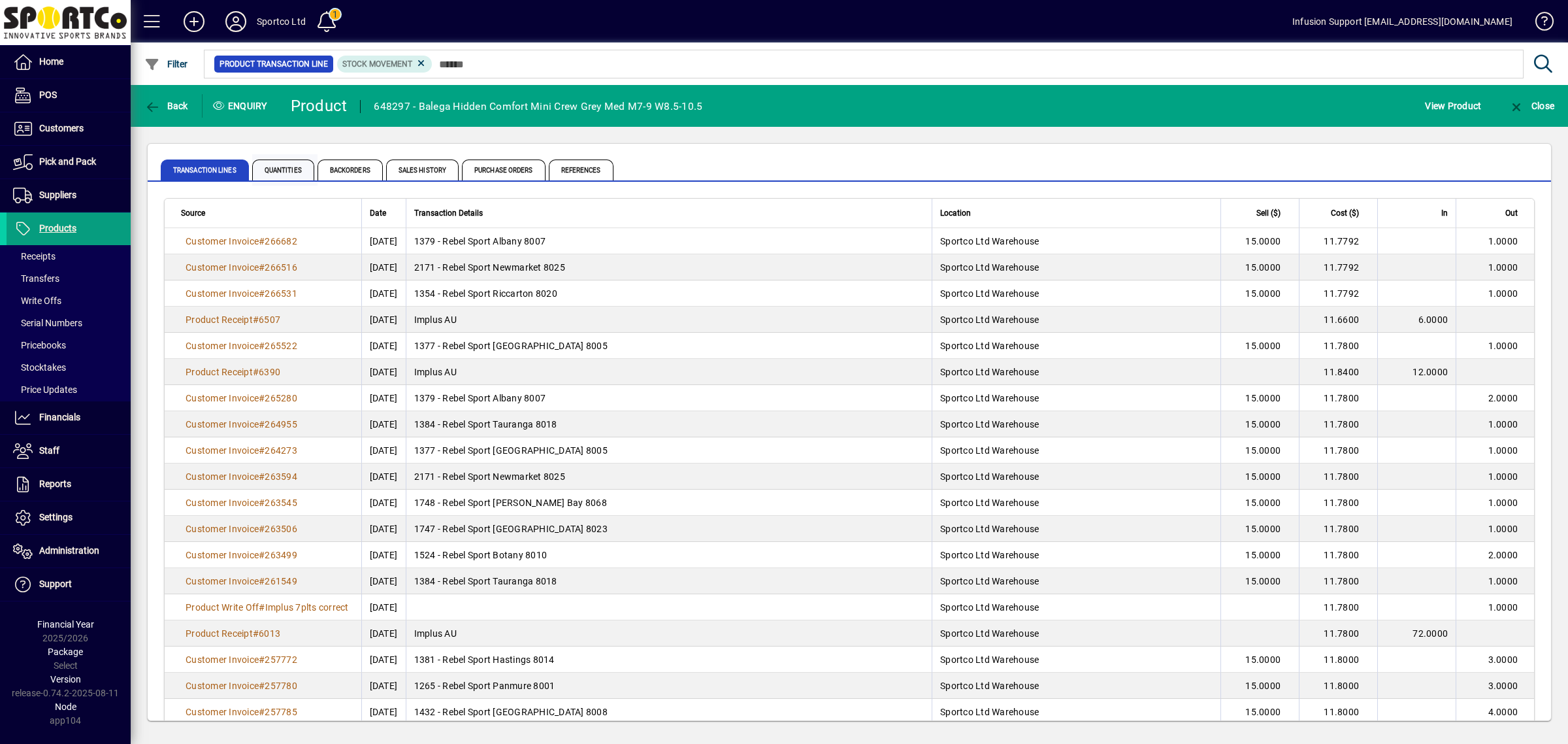
click at [301, 175] on span "Quantities" at bounding box center [283, 169] width 62 height 21
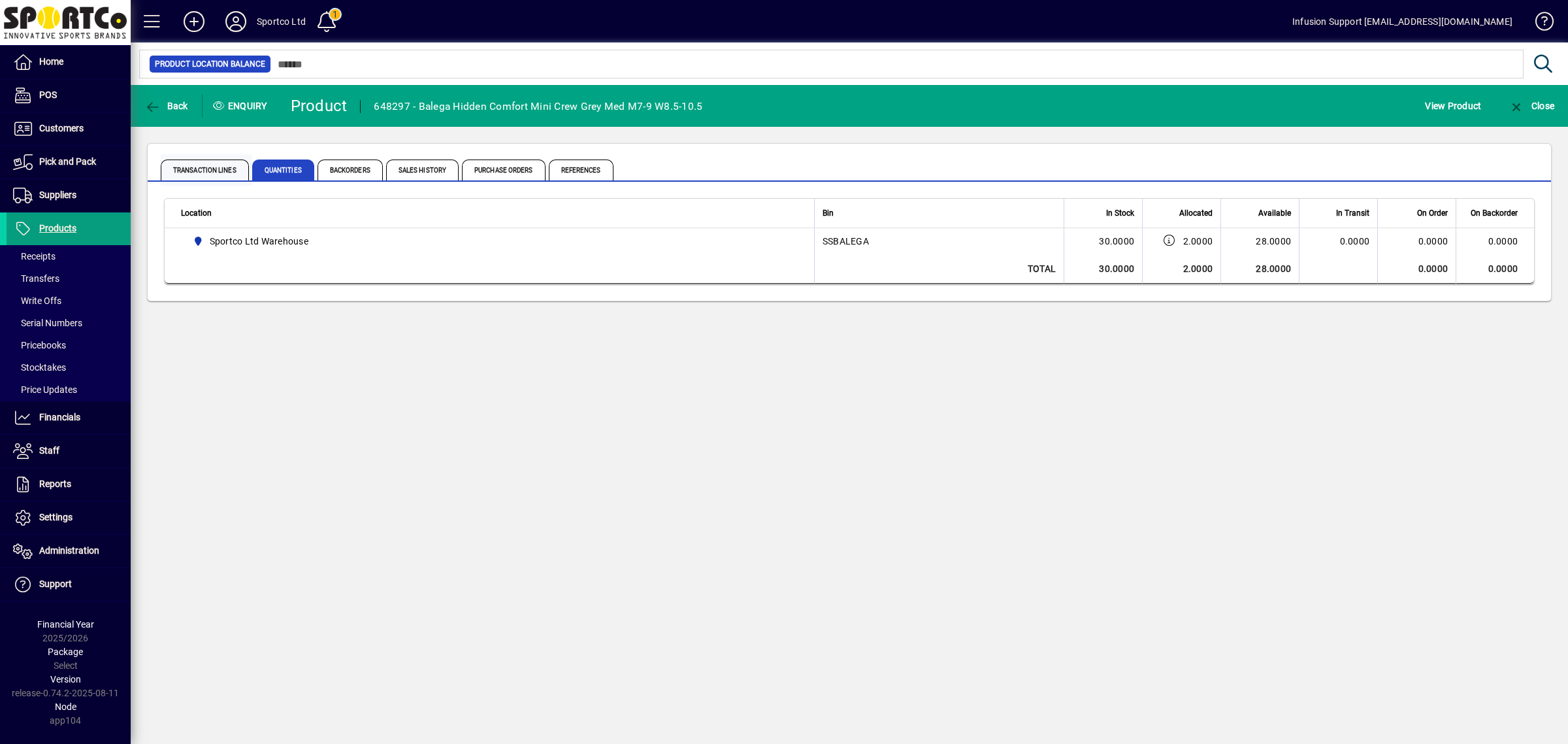
click at [220, 170] on span "Transaction Lines" at bounding box center [204, 169] width 88 height 21
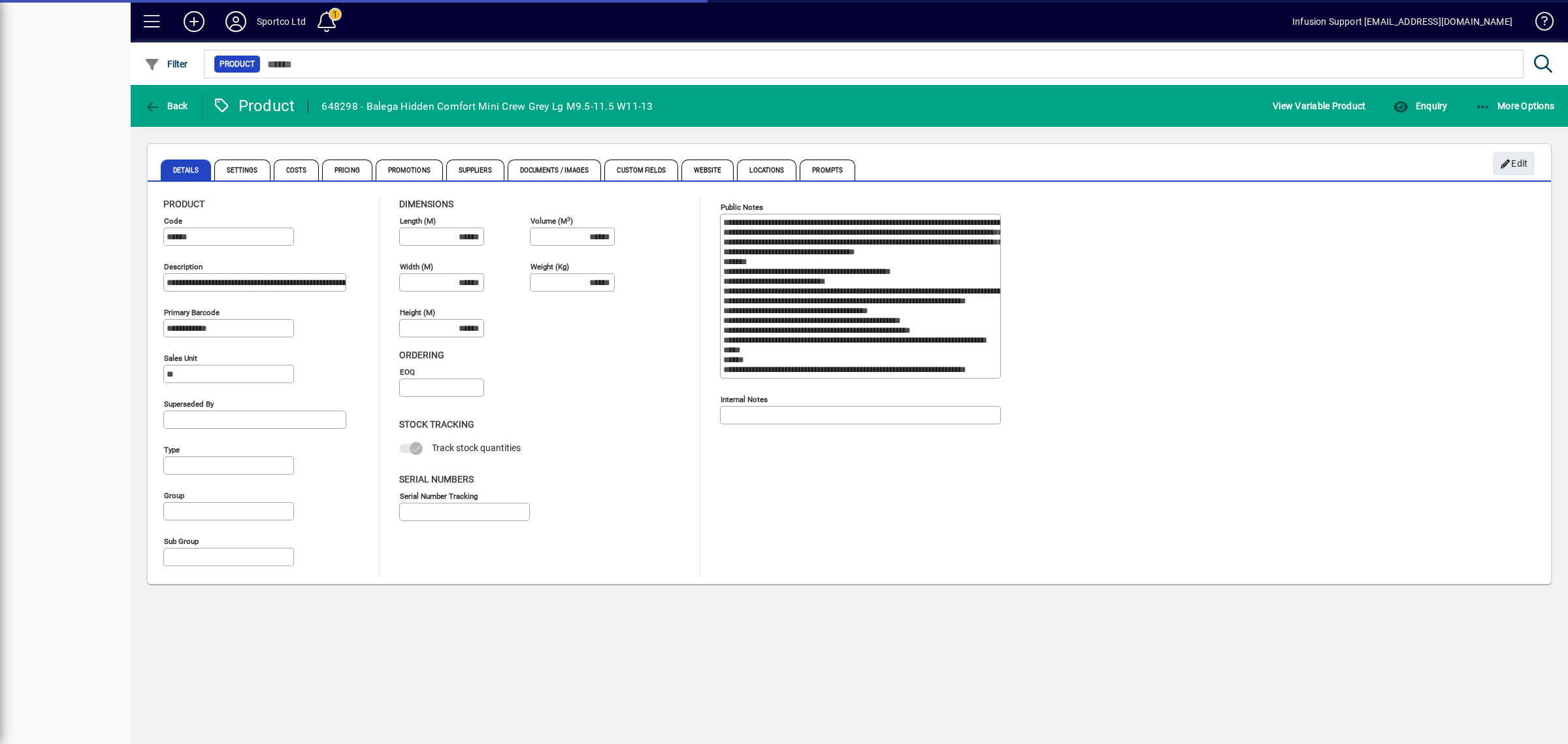
type input "**********"
type input "****"
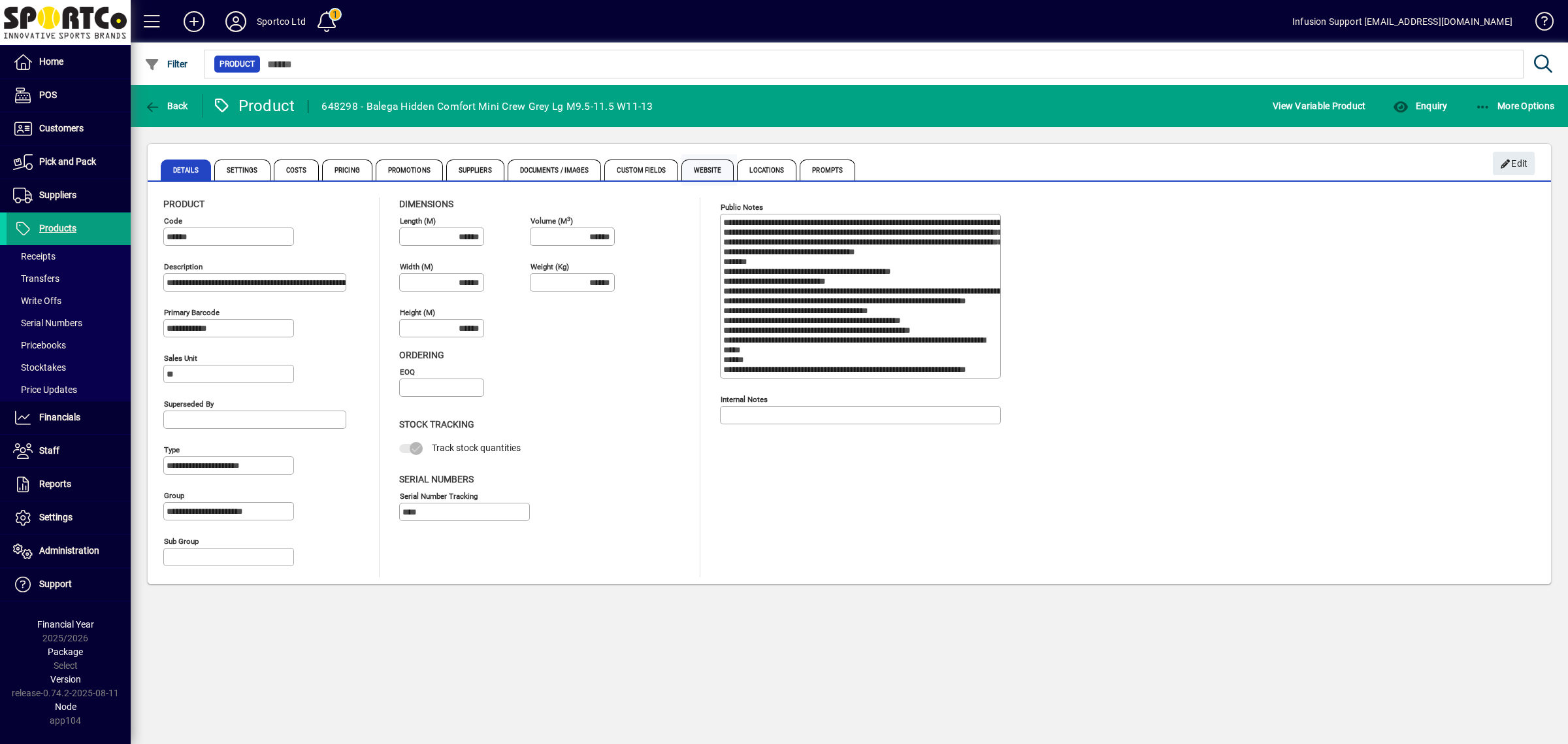
click at [720, 177] on span "Website" at bounding box center [707, 169] width 53 height 21
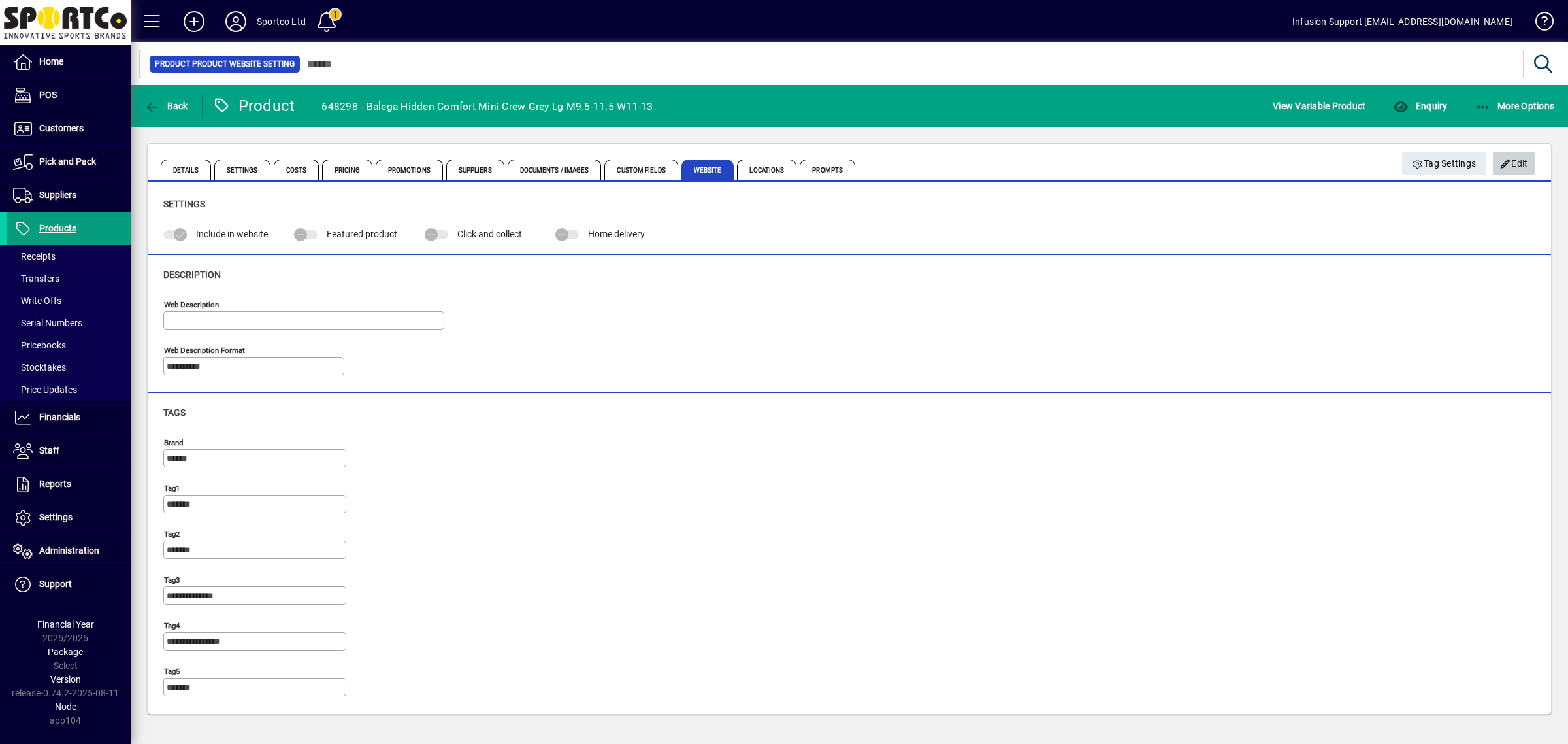
drag, startPoint x: 1515, startPoint y: 161, endPoint x: 991, endPoint y: 262, distance: 533.6
click at [1497, 166] on button "Edit" at bounding box center [1513, 163] width 42 height 24
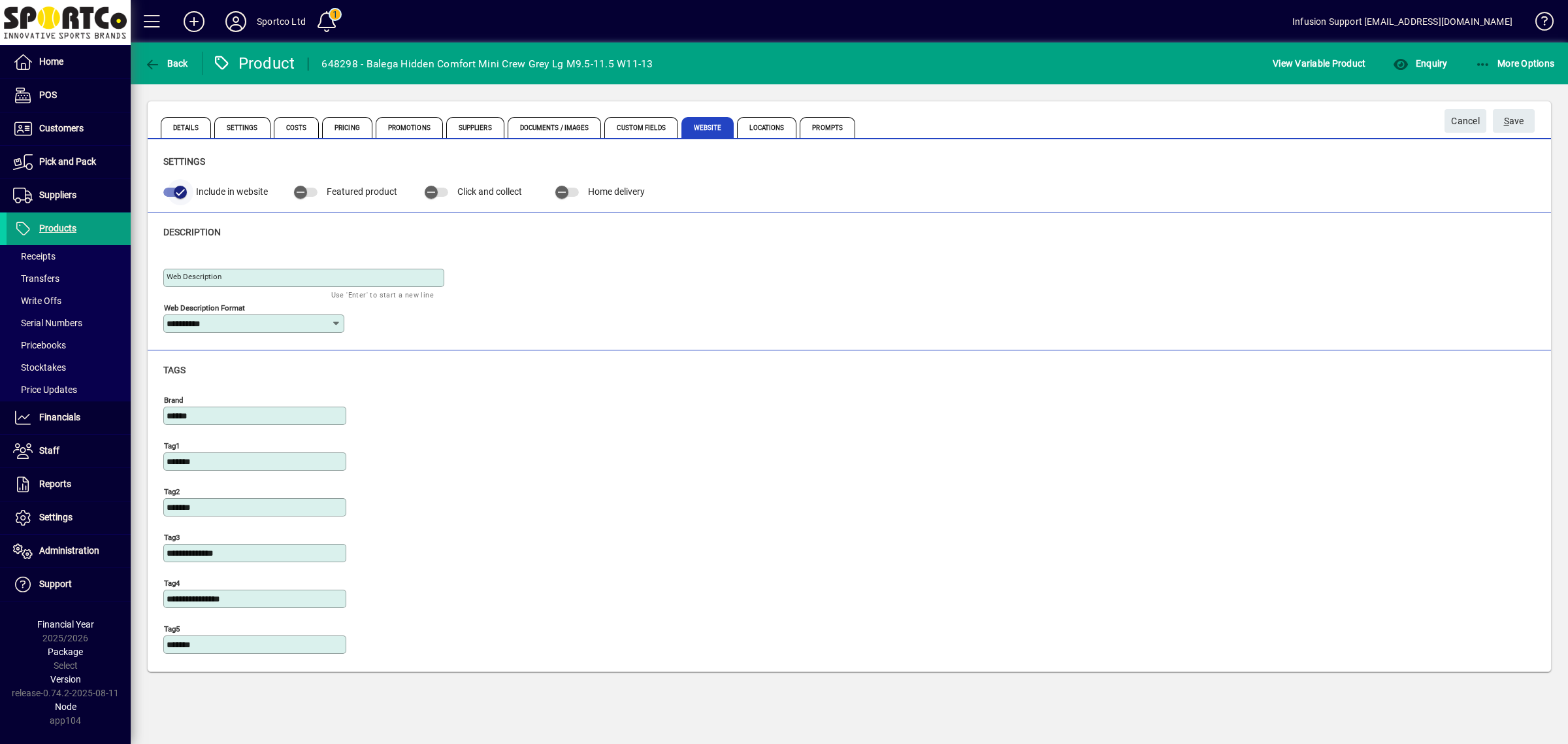
click at [181, 194] on icon "button" at bounding box center [180, 192] width 12 height 12
click at [1510, 124] on span "S ave" at bounding box center [1514, 121] width 20 height 22
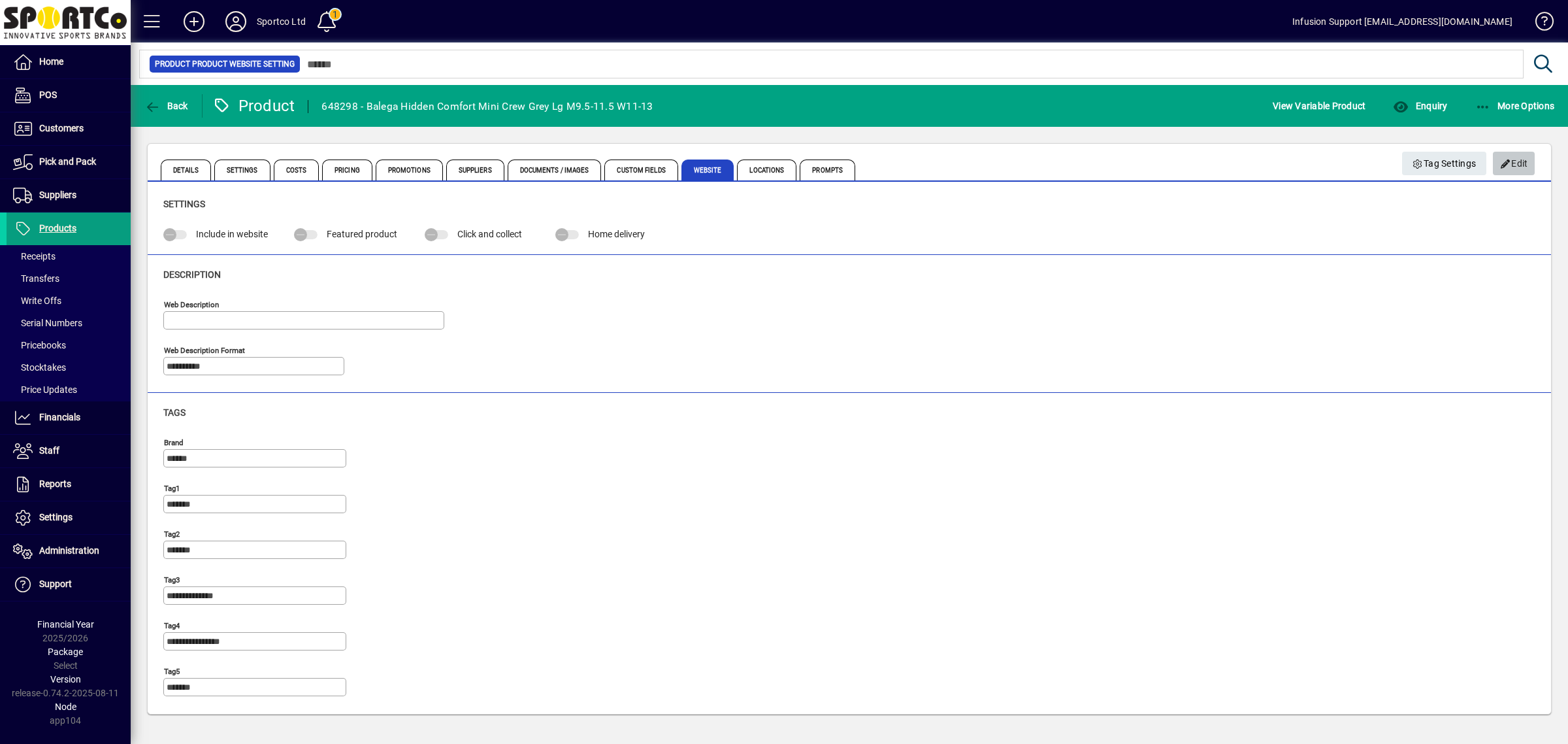
click at [1505, 159] on icon "button" at bounding box center [1505, 163] width 12 height 9
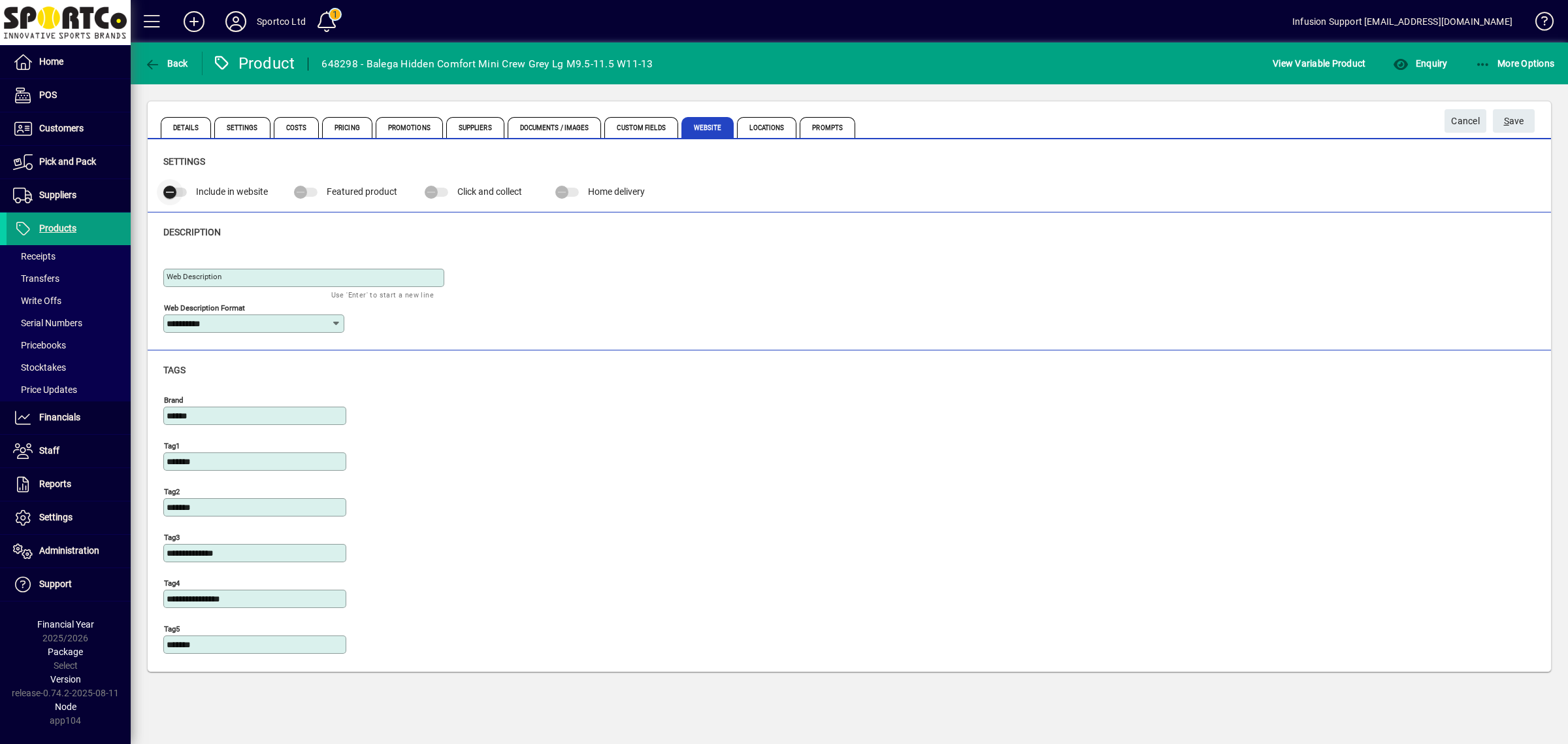
click at [164, 194] on icon "button" at bounding box center [170, 192] width 12 height 12
click at [1505, 125] on span "S" at bounding box center [1506, 121] width 5 height 11
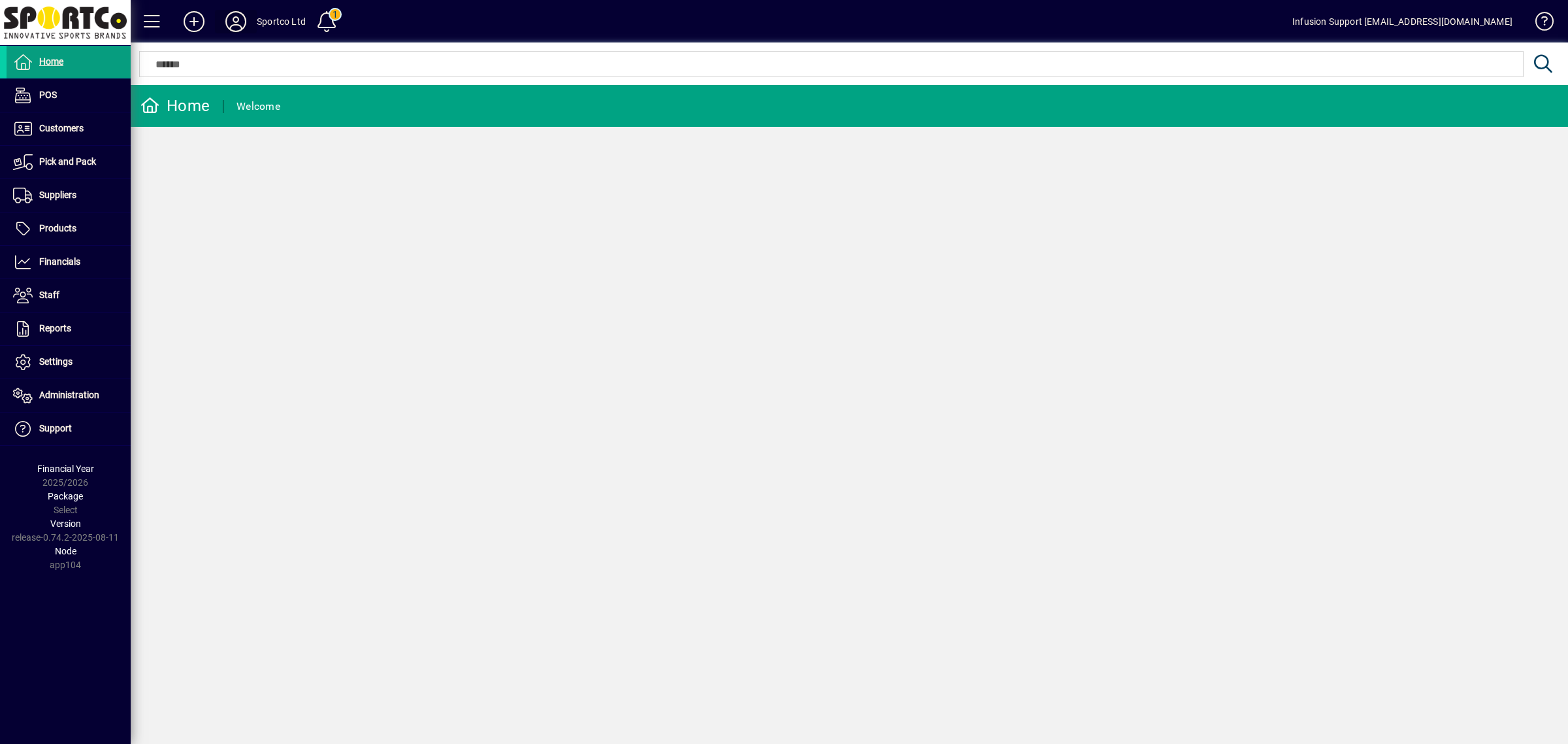
click at [250, 23] on span at bounding box center [236, 22] width 42 height 32
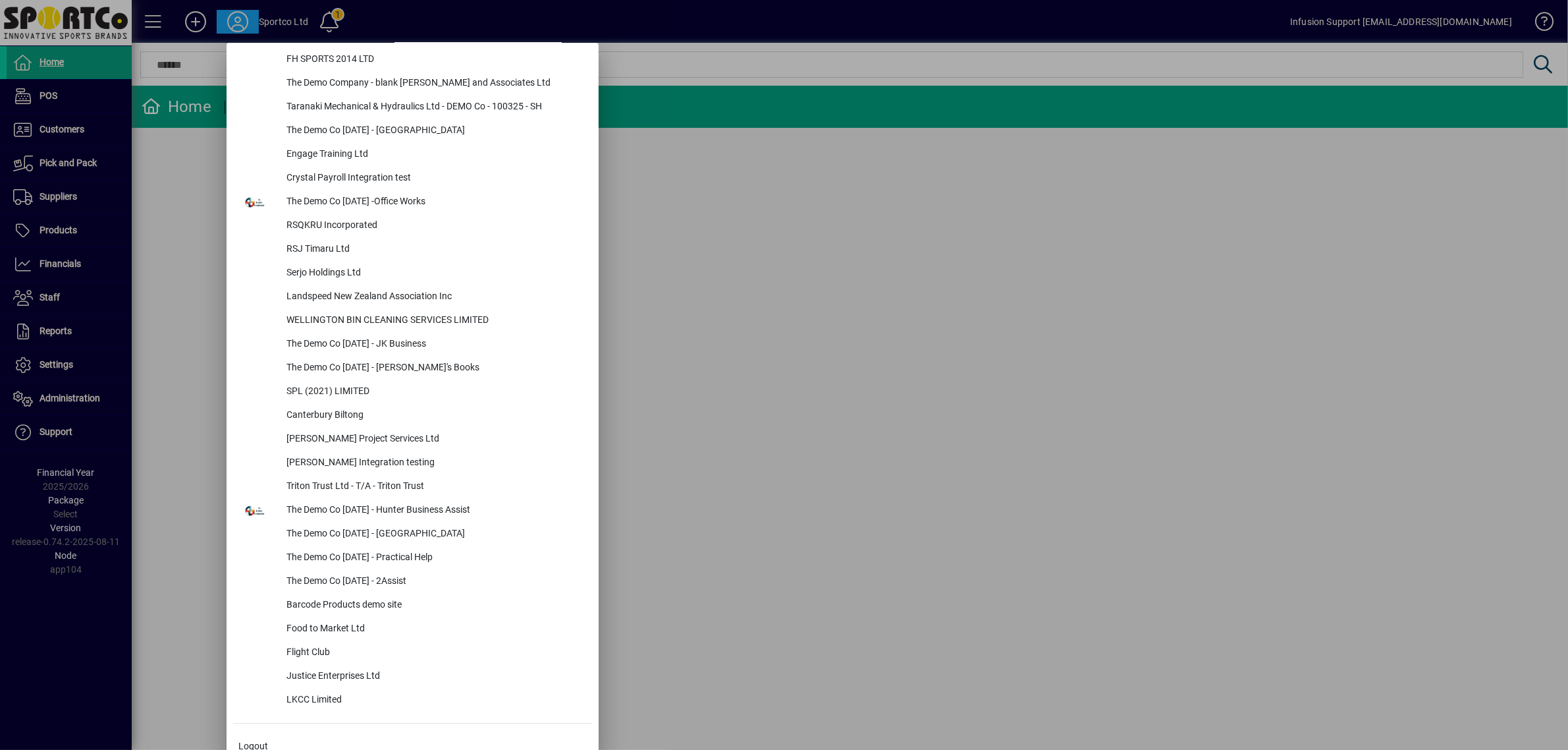
scroll to position [5716, 0]
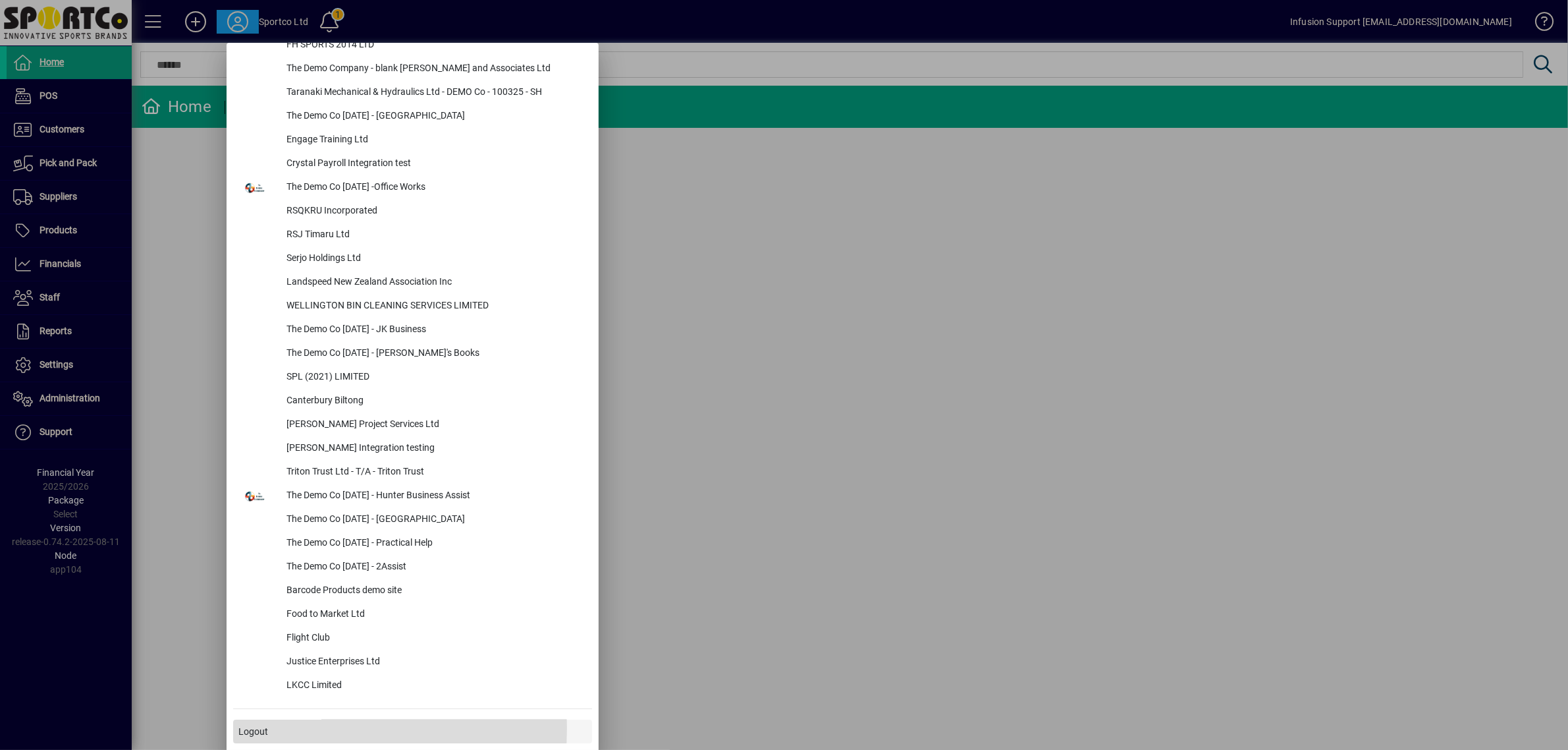
click at [277, 727] on span at bounding box center [412, 731] width 359 height 32
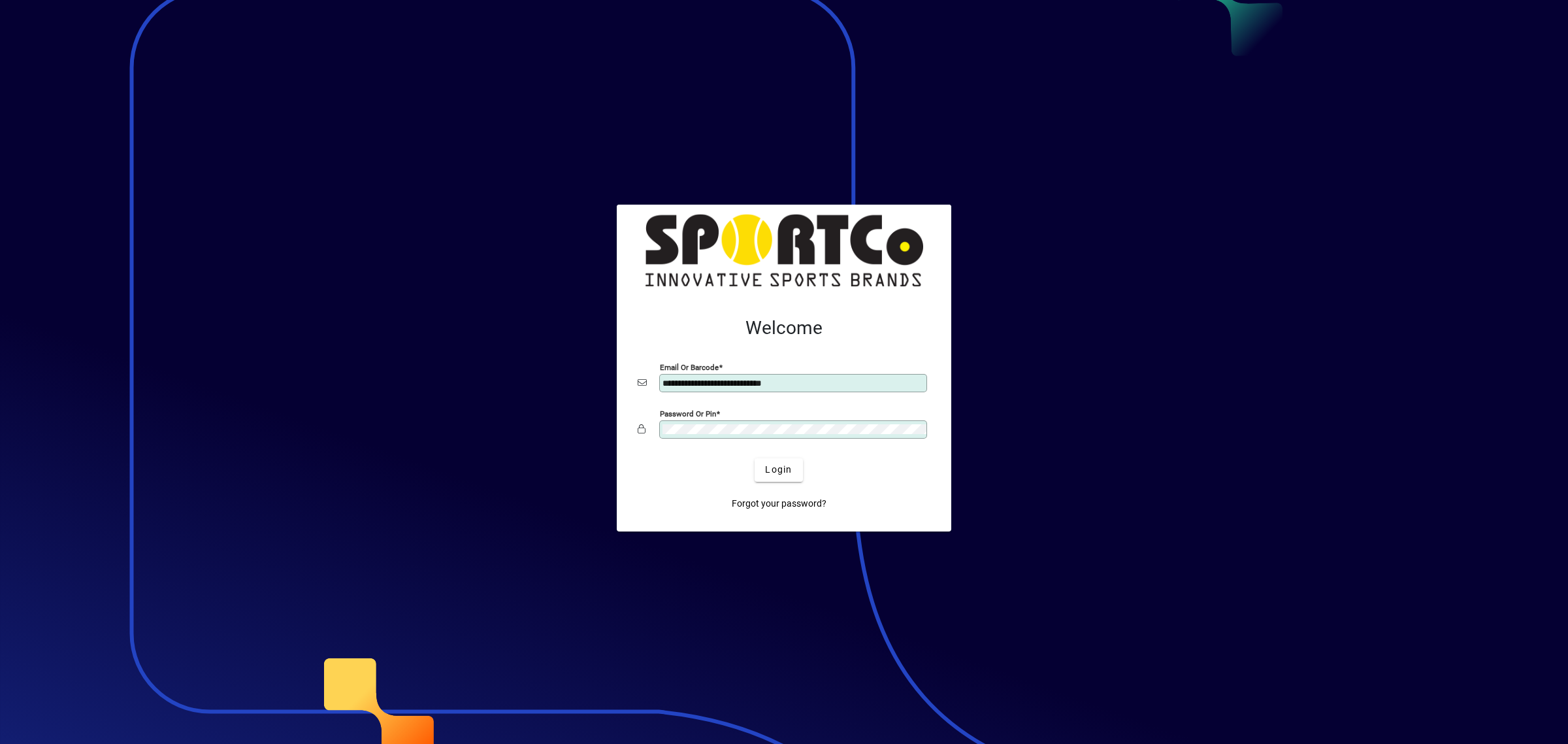
drag, startPoint x: 821, startPoint y: 380, endPoint x: 449, endPoint y: 371, distance: 372.1
click at [449, 371] on app-login-layout "**********" at bounding box center [784, 372] width 1568 height 744
type input "**********"
click at [788, 468] on span "Login" at bounding box center [778, 469] width 27 height 14
